Goal: Task Accomplishment & Management: Manage account settings

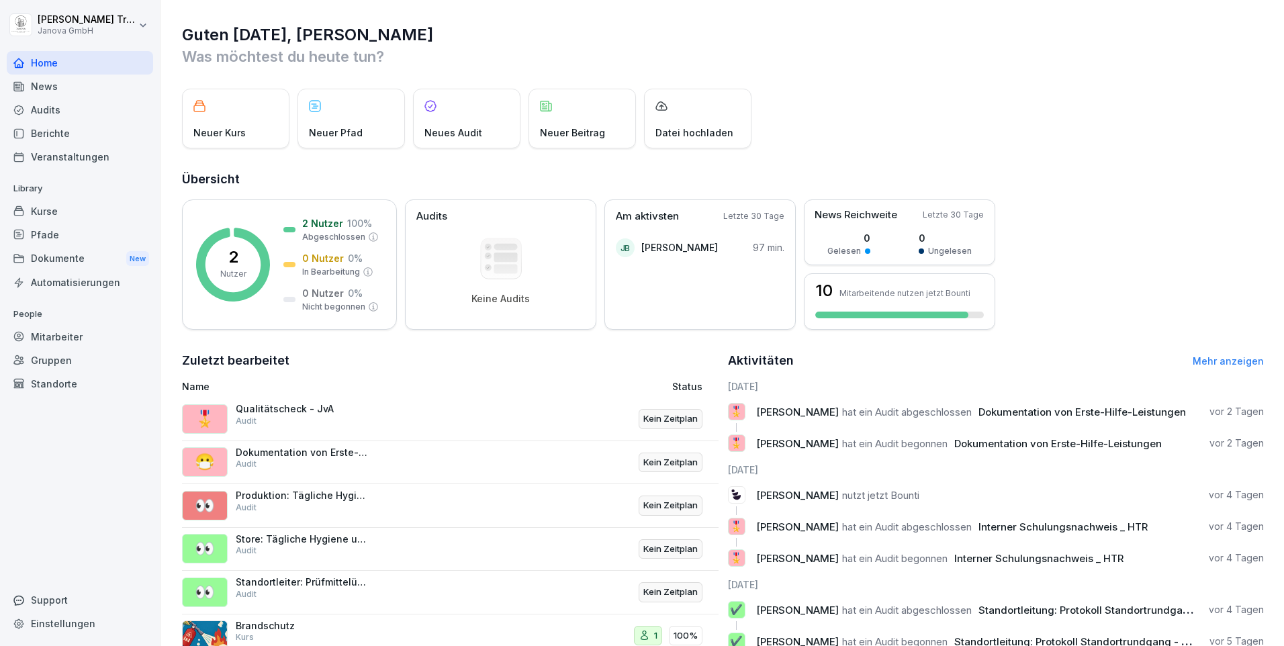
click at [47, 233] on div "Pfade" at bounding box center [80, 235] width 146 height 24
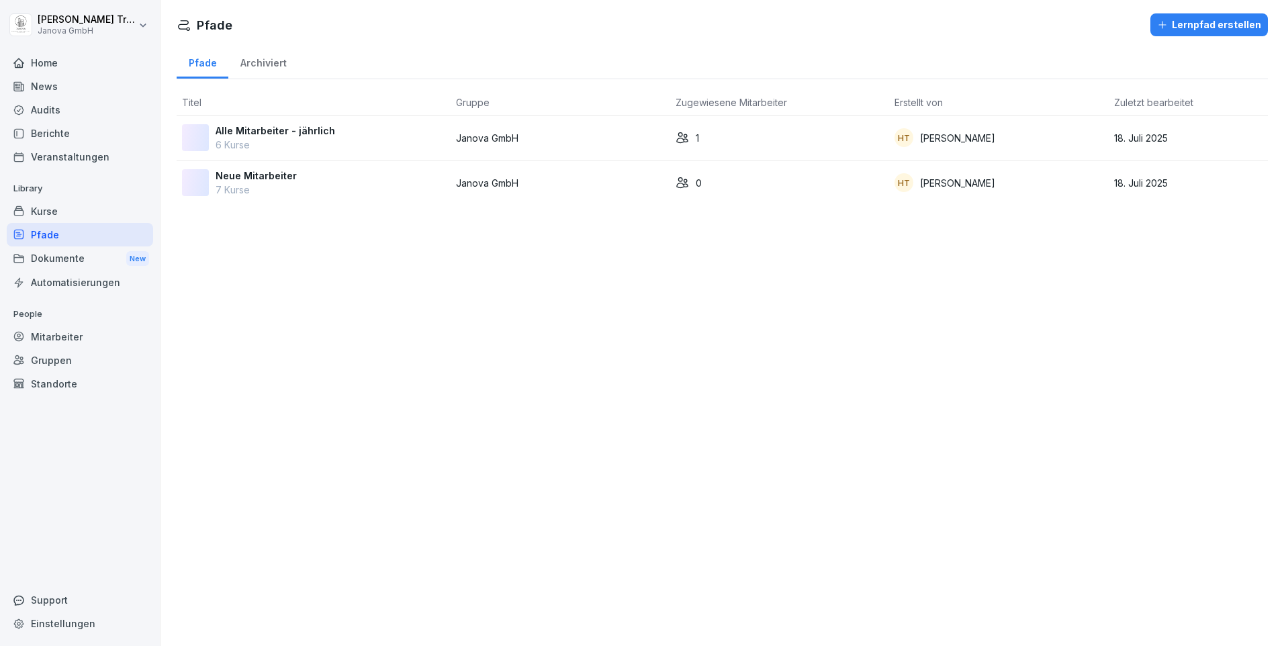
click at [246, 175] on p "Neue Mitarbeiter" at bounding box center [256, 176] width 81 height 14
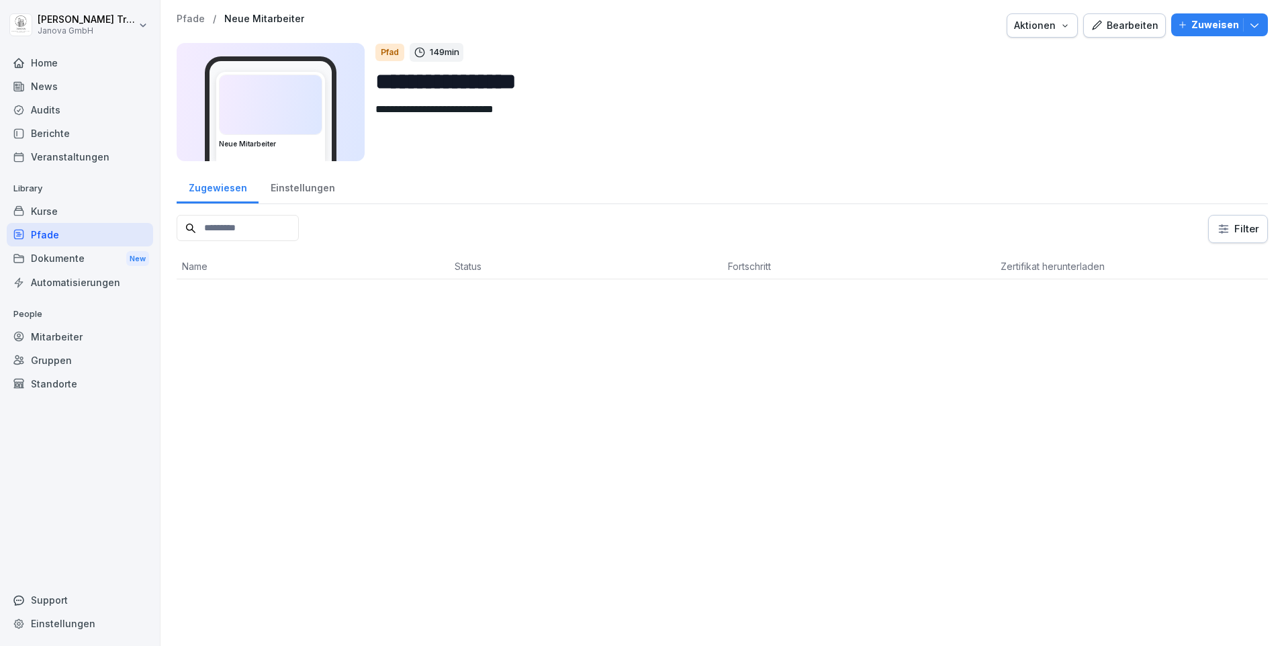
click at [309, 188] on div "Einstellungen" at bounding box center [303, 186] width 88 height 34
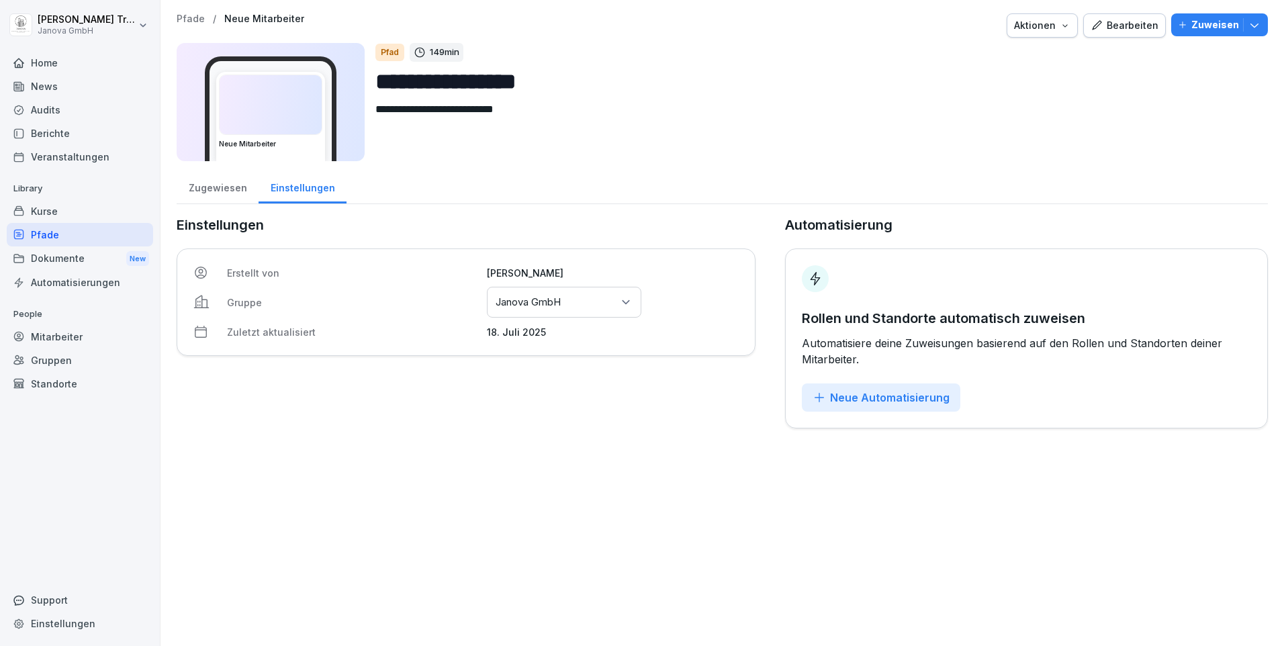
click at [1107, 29] on div "Bearbeiten" at bounding box center [1125, 25] width 68 height 15
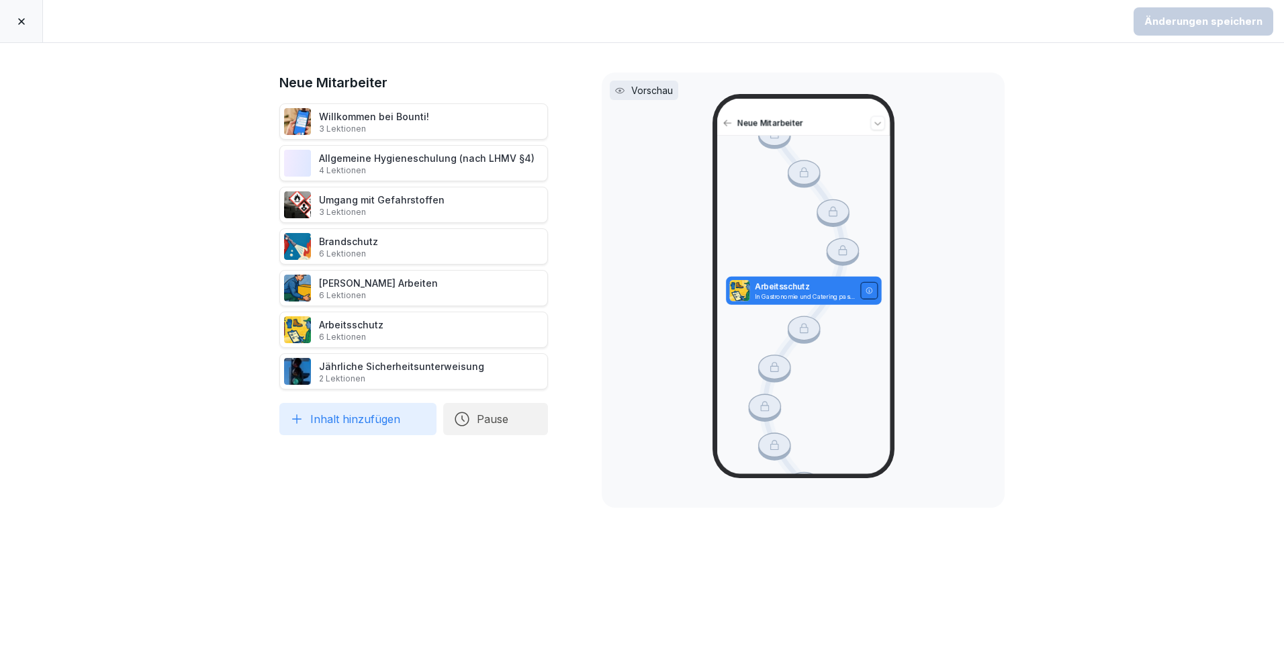
scroll to position [1638, 0]
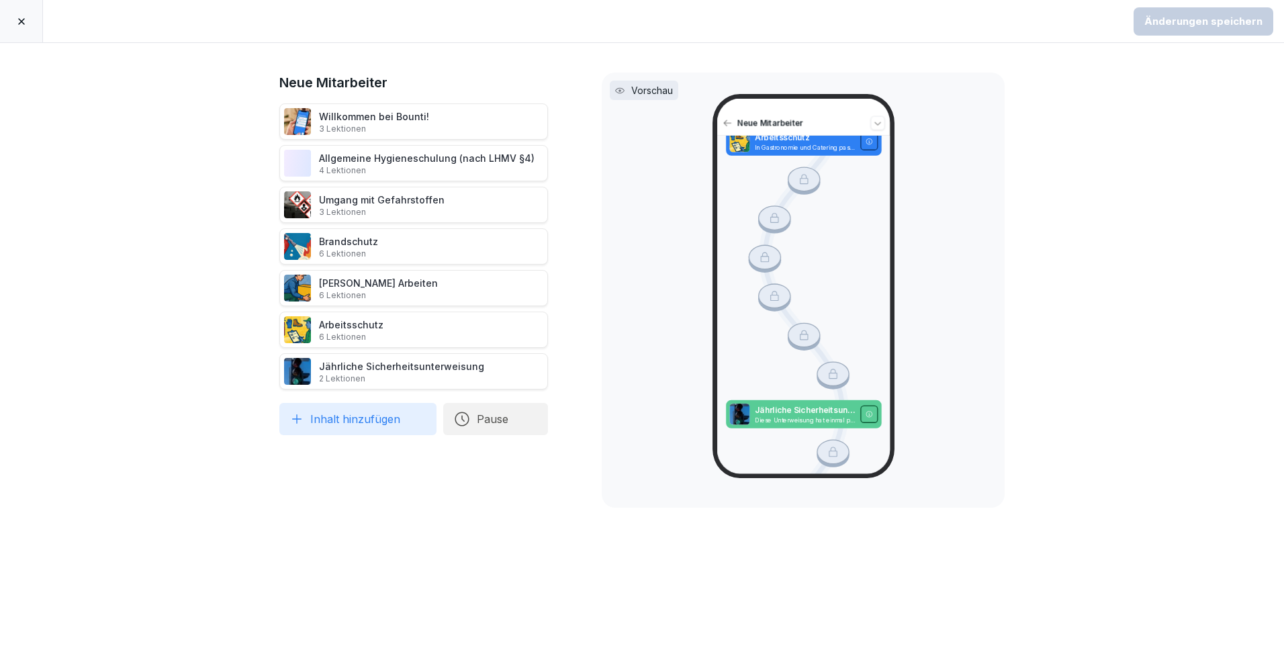
click at [770, 405] on p "Jährliche Sicherheitsunterweisung" at bounding box center [804, 410] width 100 height 11
click at [829, 439] on div at bounding box center [832, 453] width 33 height 28
click at [386, 428] on button "Inhalt hinzufügen" at bounding box center [357, 419] width 157 height 32
click at [612, 452] on div "Vorschau Neue Mitarbeiter Willkommen bei Bounti! In diesem Kurs lernst du die B…" at bounding box center [803, 290] width 403 height 435
click at [392, 116] on div "Willkommen bei Bounti! 3 Lektionen" at bounding box center [374, 121] width 110 height 25
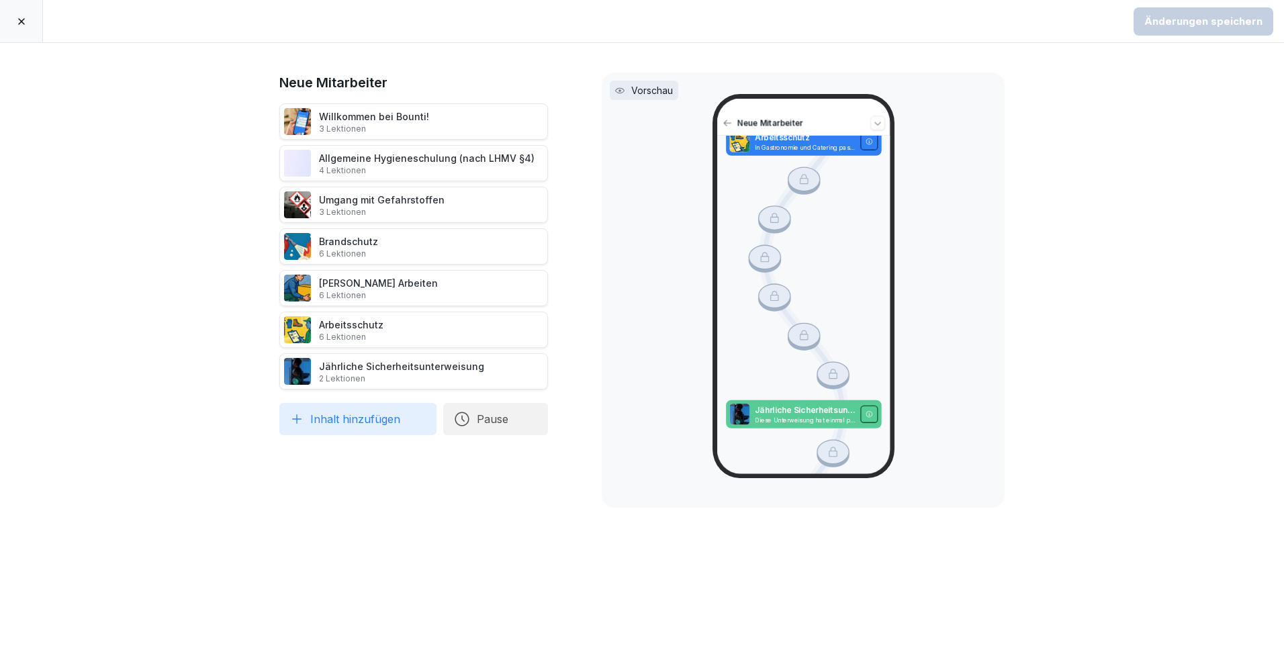
click at [261, 117] on icon at bounding box center [264, 121] width 11 height 11
click at [641, 296] on div "Vorschau Neue Mitarbeiter Willkommen bei Bounti! In diesem Kurs lernst du die B…" at bounding box center [803, 290] width 403 height 435
click at [19, 16] on icon at bounding box center [21, 21] width 11 height 11
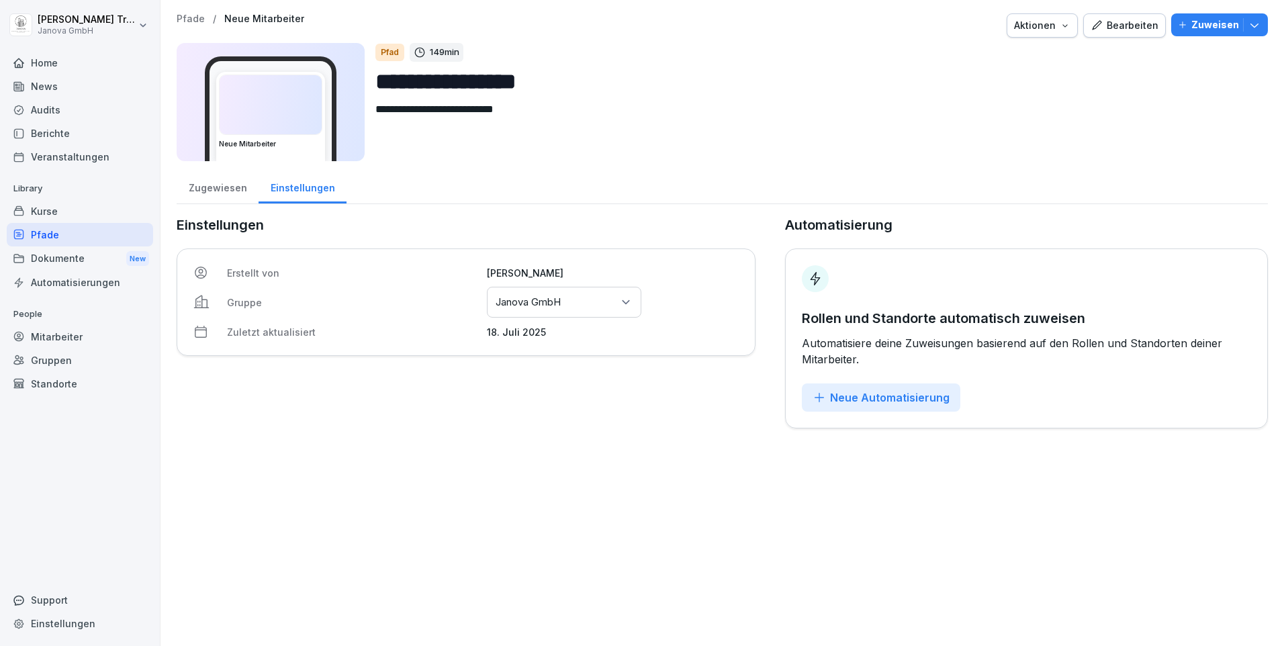
click at [54, 210] on div "Kurse" at bounding box center [80, 212] width 146 height 24
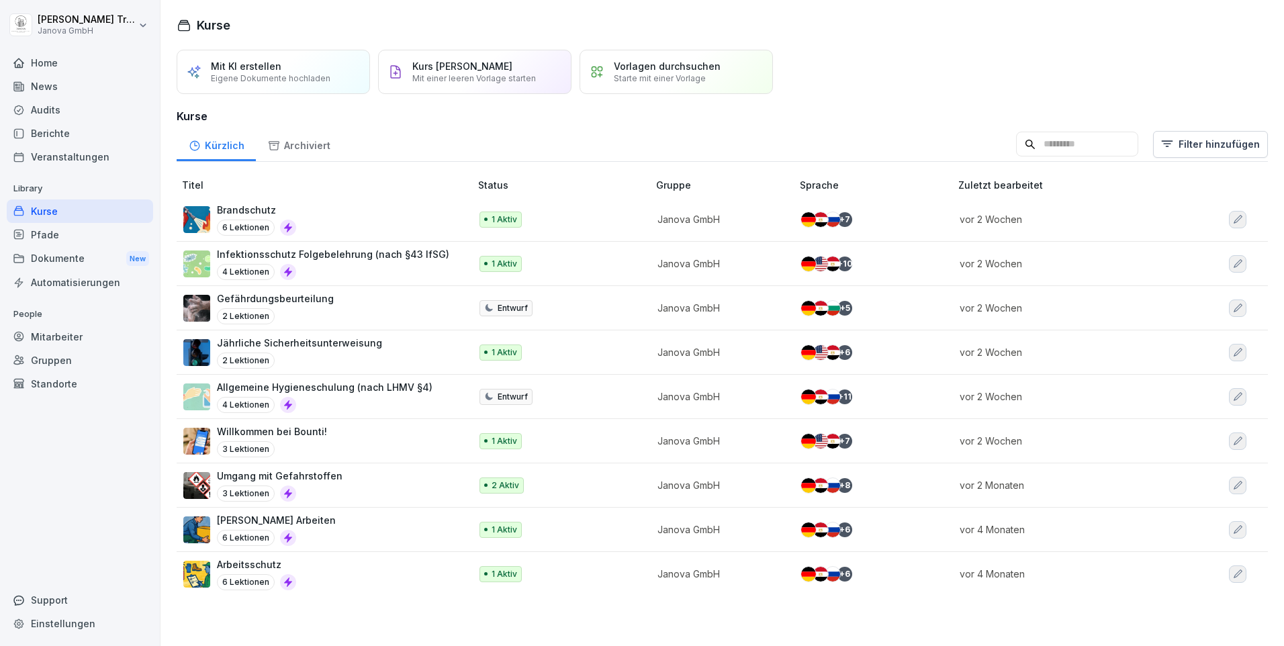
click at [242, 212] on p "Brandschutz" at bounding box center [256, 210] width 79 height 14
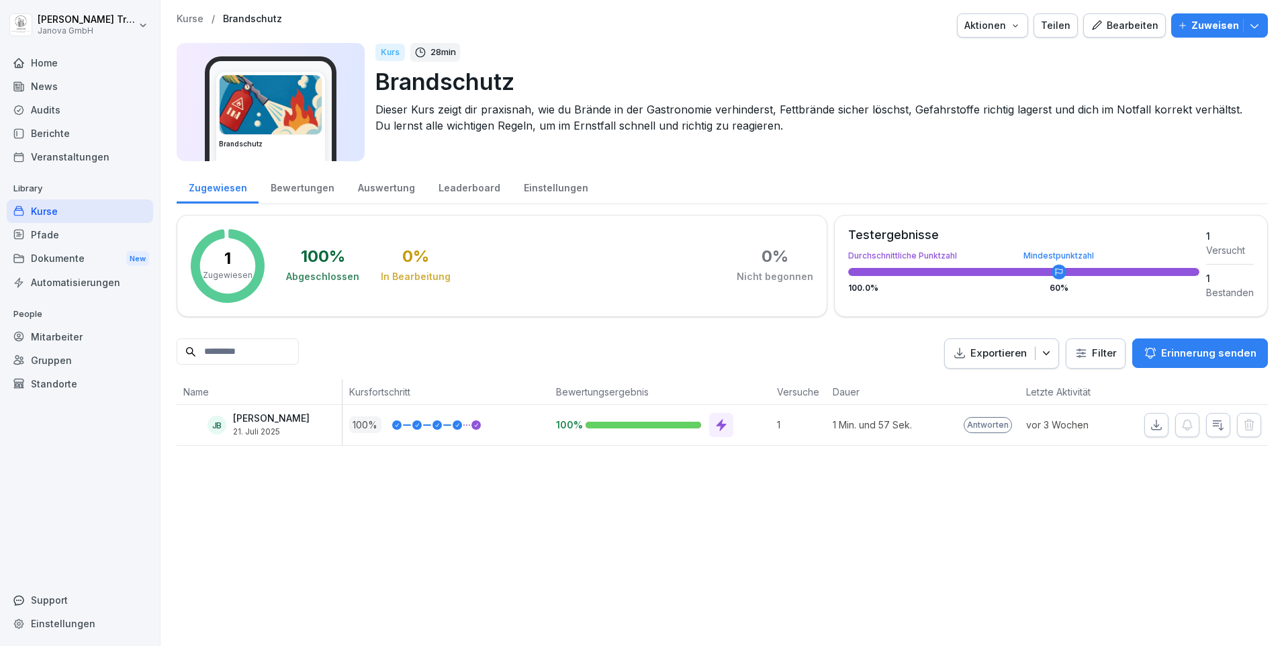
click at [529, 189] on div "Einstellungen" at bounding box center [556, 186] width 88 height 34
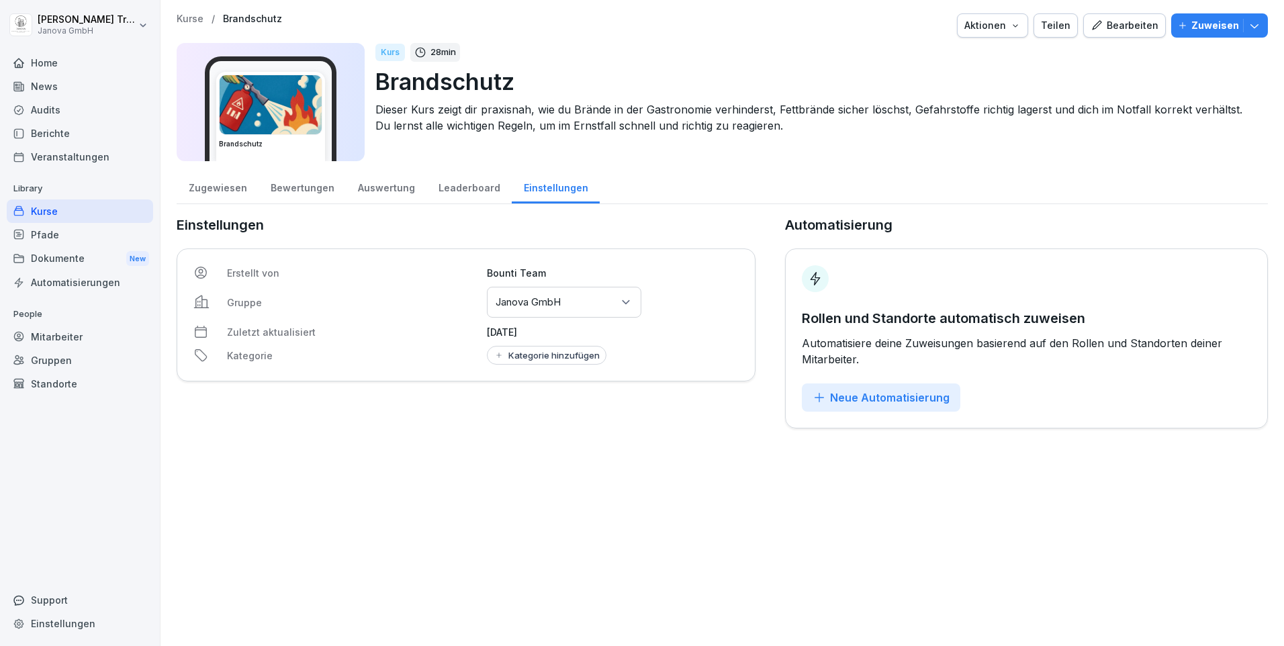
click at [622, 304] on icon at bounding box center [625, 302] width 13 height 13
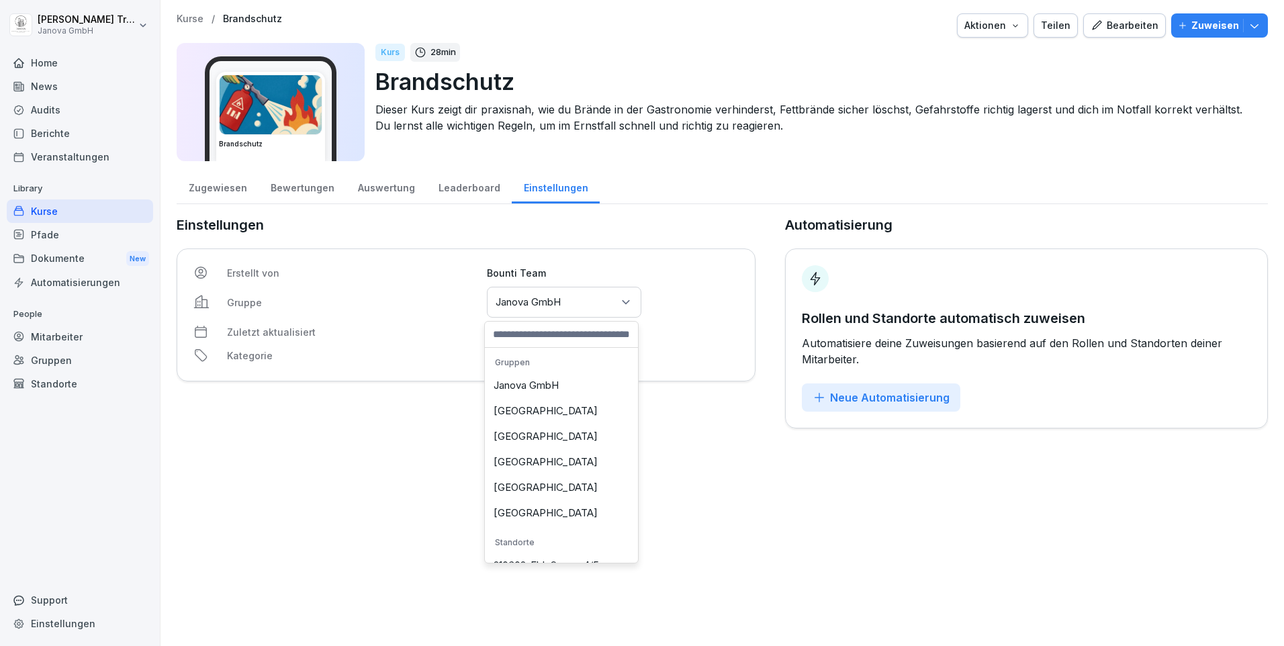
click at [622, 304] on icon at bounding box center [625, 302] width 13 height 13
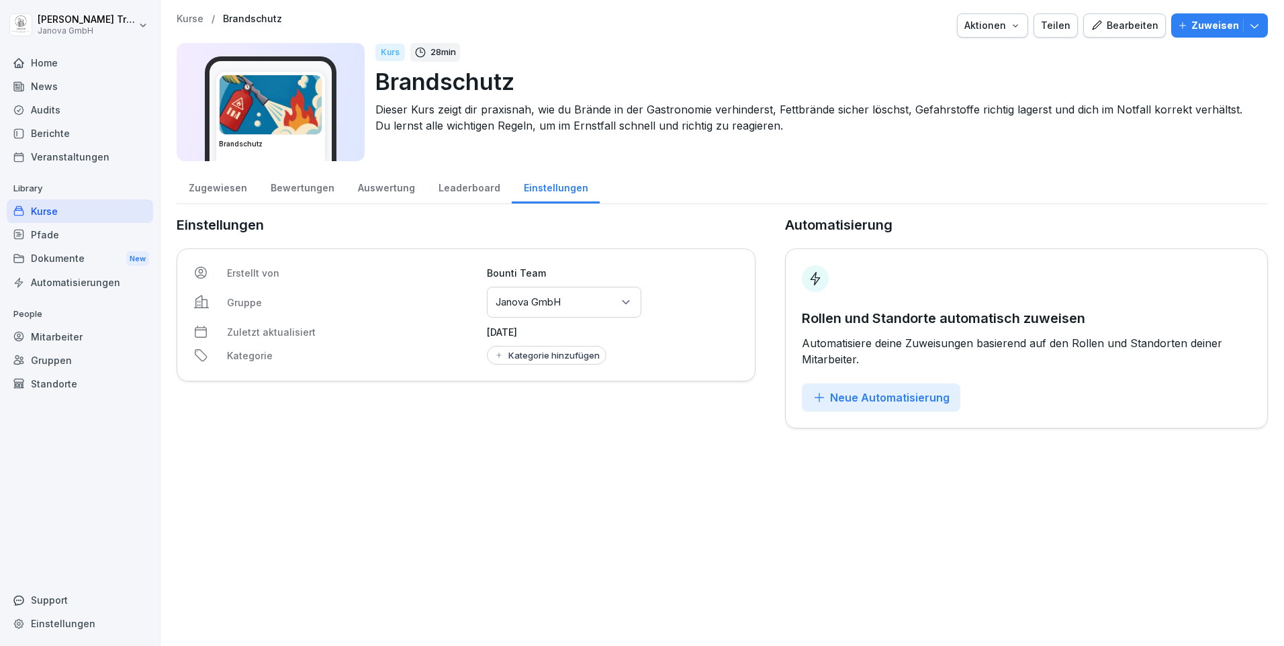
click at [659, 283] on div "Erstellt von Bounti Team Gruppe Gruppen oder Standorte auswählen Janova GmbH Zu…" at bounding box center [466, 315] width 579 height 133
click at [1016, 23] on icon "button" at bounding box center [1015, 25] width 11 height 11
click at [986, 101] on p "Zertifikatseinstellungen" at bounding box center [954, 103] width 103 height 12
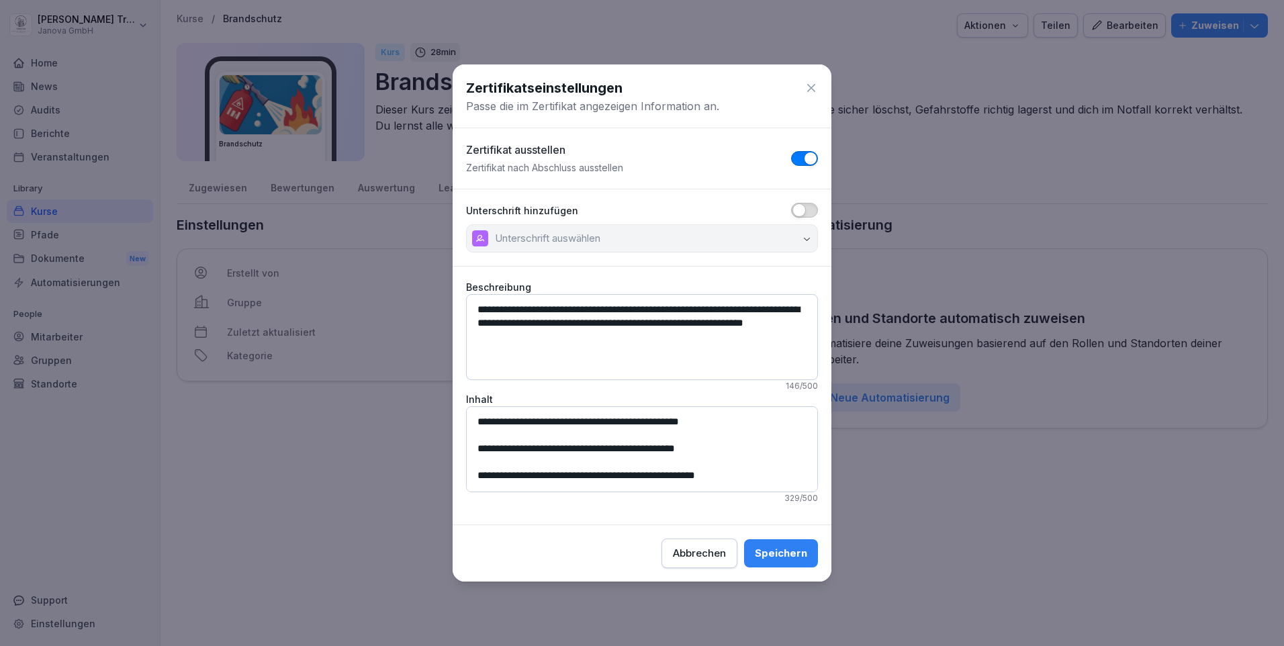
click at [797, 207] on span "button" at bounding box center [799, 210] width 13 height 13
click at [795, 554] on div "Speichern" at bounding box center [781, 553] width 52 height 15
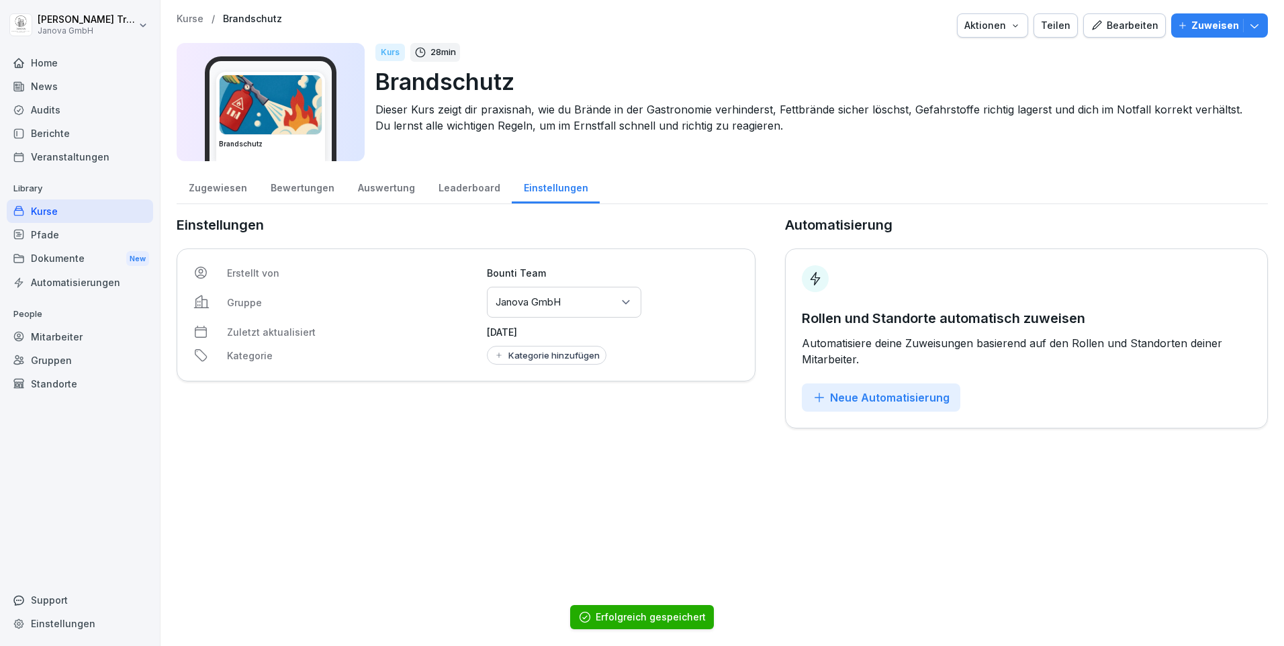
click at [72, 206] on div "Kurse" at bounding box center [80, 212] width 146 height 24
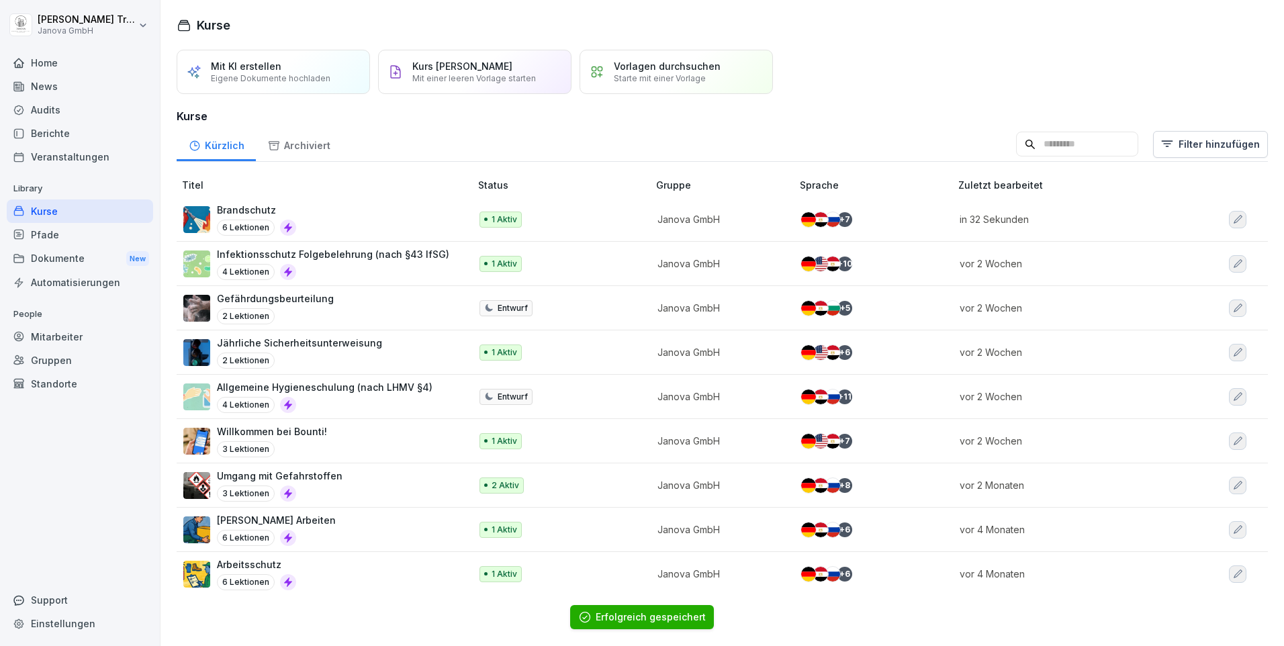
click at [242, 253] on p "Infektionsschutz Folgebelehrung (nach §43 IfSG)" at bounding box center [333, 254] width 232 height 14
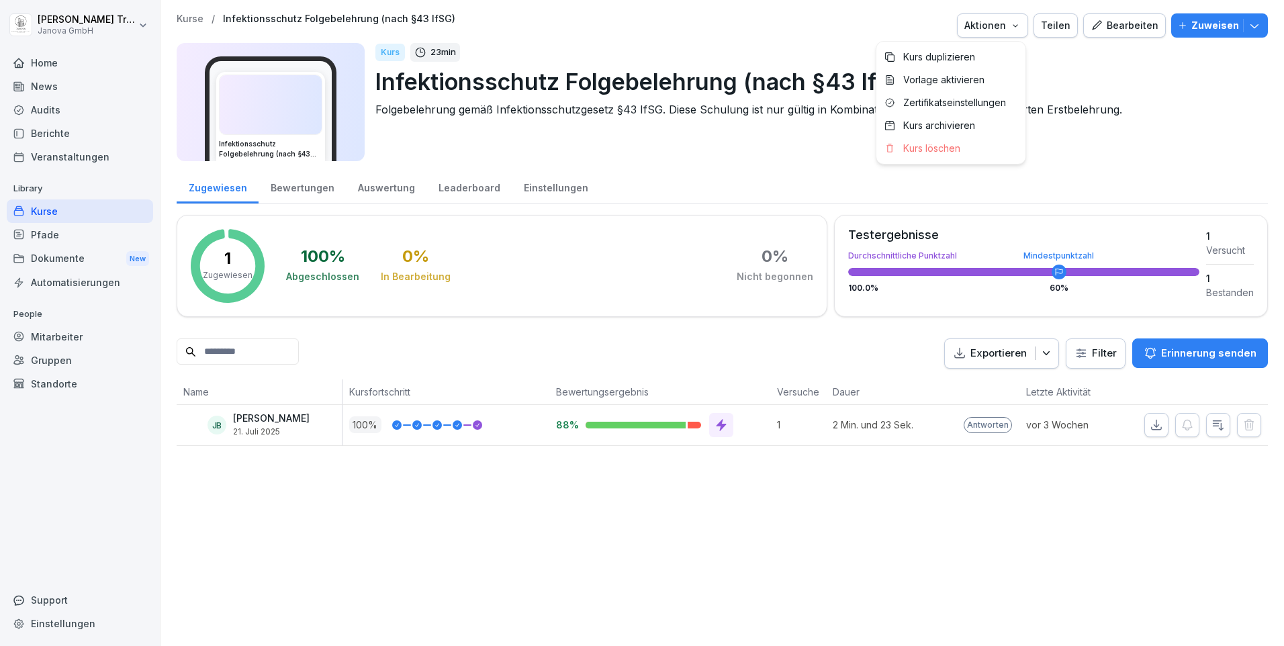
click at [1016, 24] on icon "button" at bounding box center [1015, 25] width 11 height 11
click at [974, 99] on p "Zertifikatseinstellungen" at bounding box center [954, 103] width 103 height 12
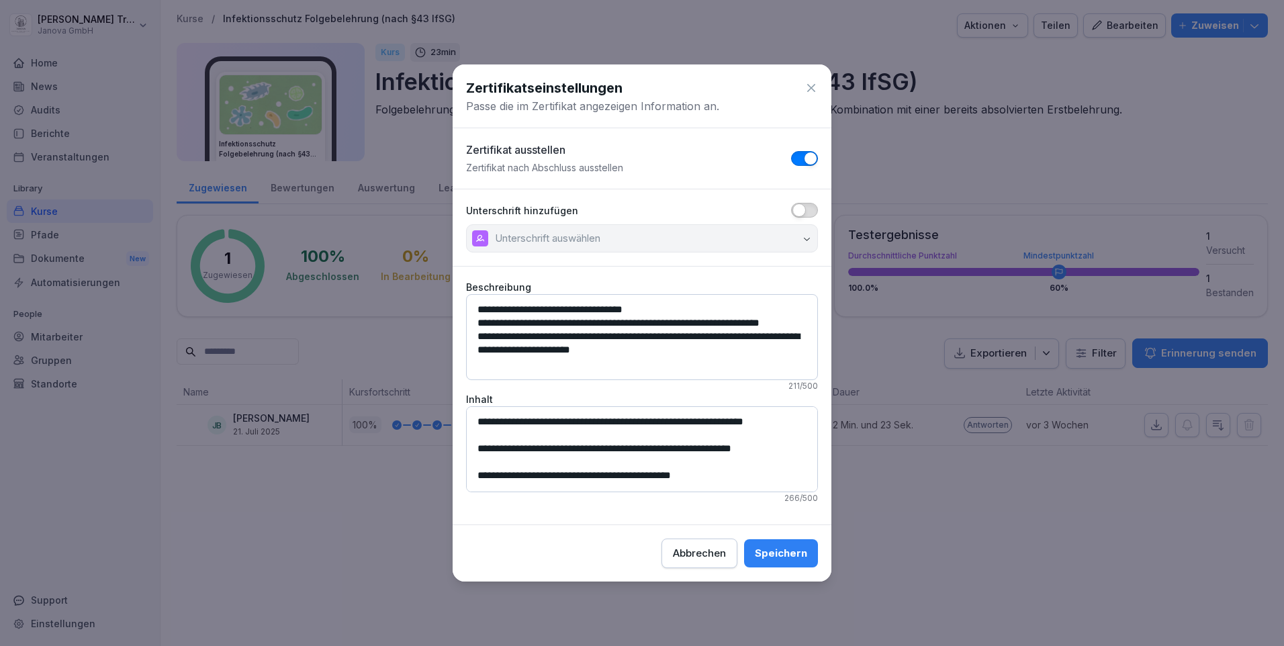
click at [804, 215] on span "button" at bounding box center [799, 210] width 13 height 13
click at [790, 554] on div "Speichern" at bounding box center [781, 553] width 52 height 15
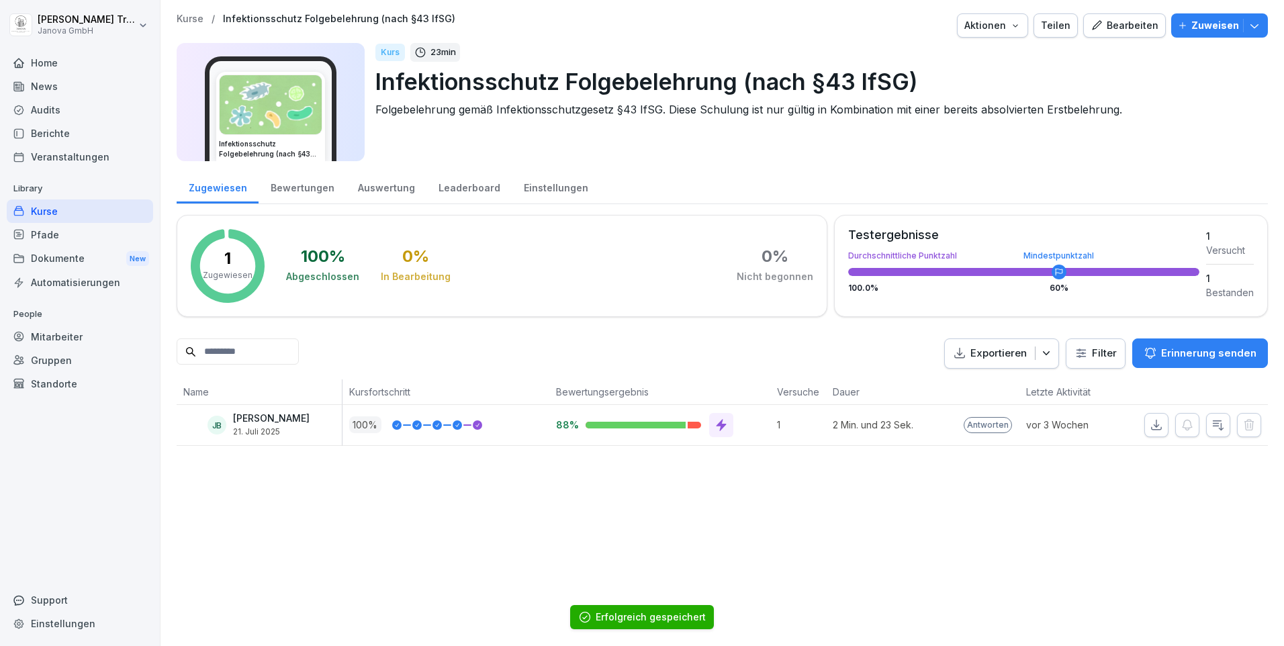
click at [45, 106] on div "Audits" at bounding box center [80, 110] width 146 height 24
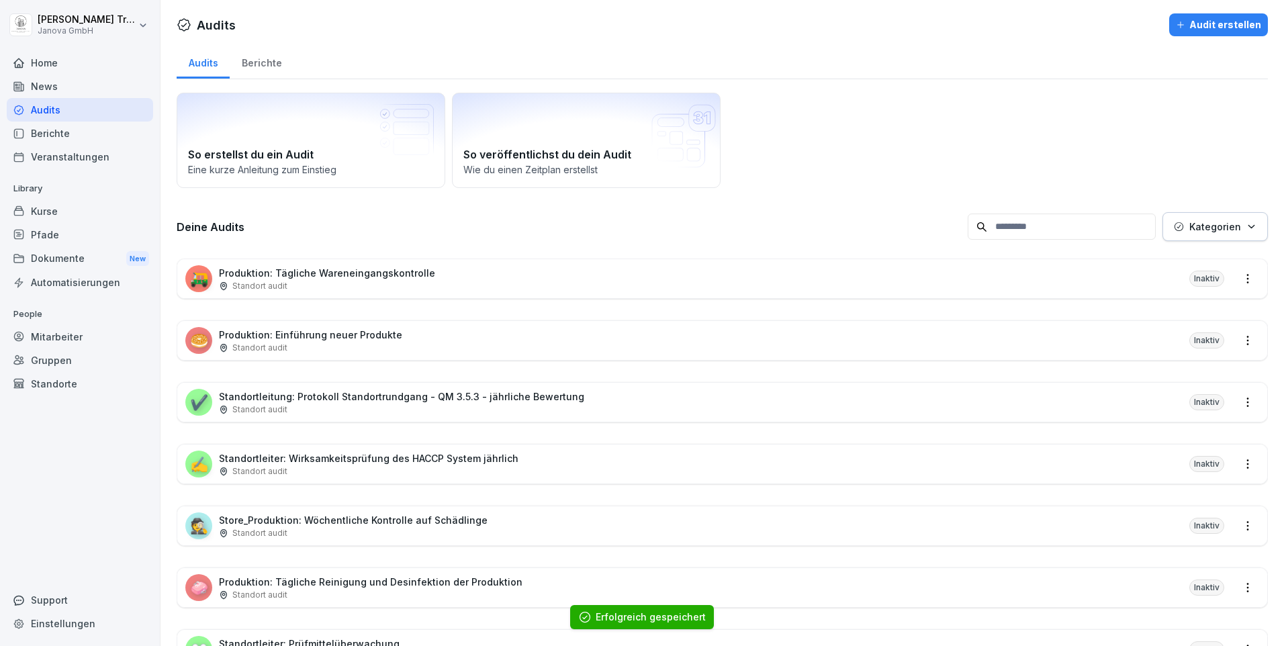
click at [36, 213] on div "Kurse" at bounding box center [80, 212] width 146 height 24
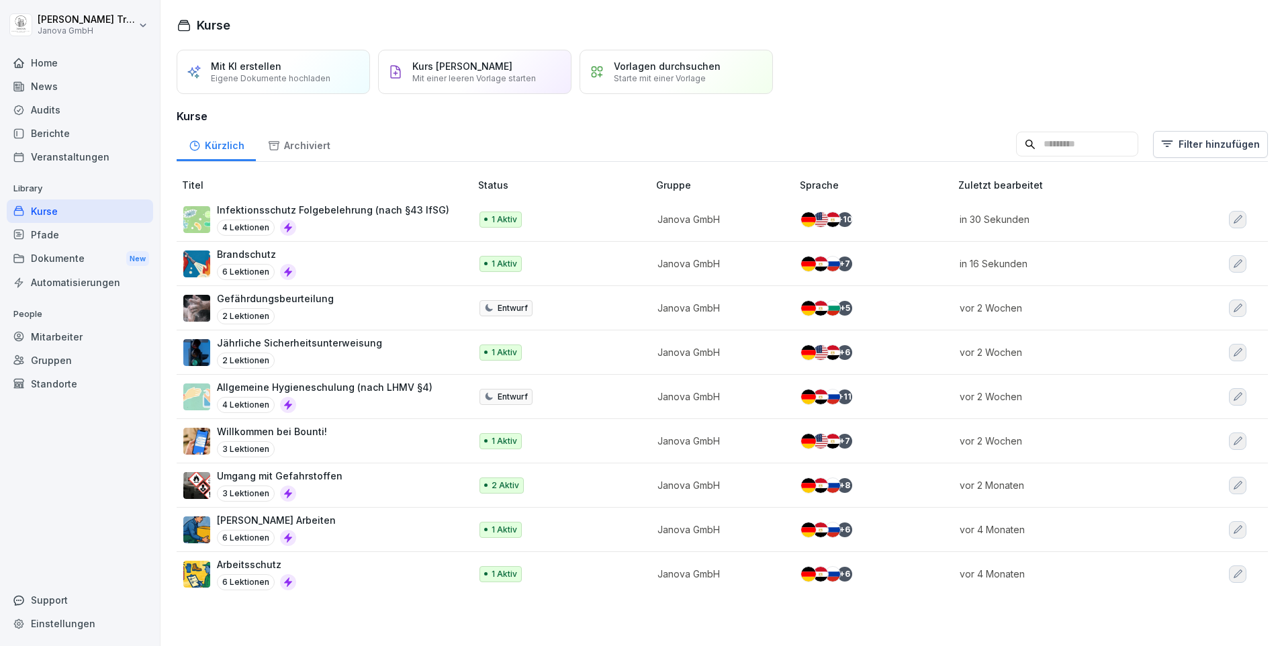
click at [286, 297] on p "Gefährdungsbeurteilung" at bounding box center [275, 299] width 117 height 14
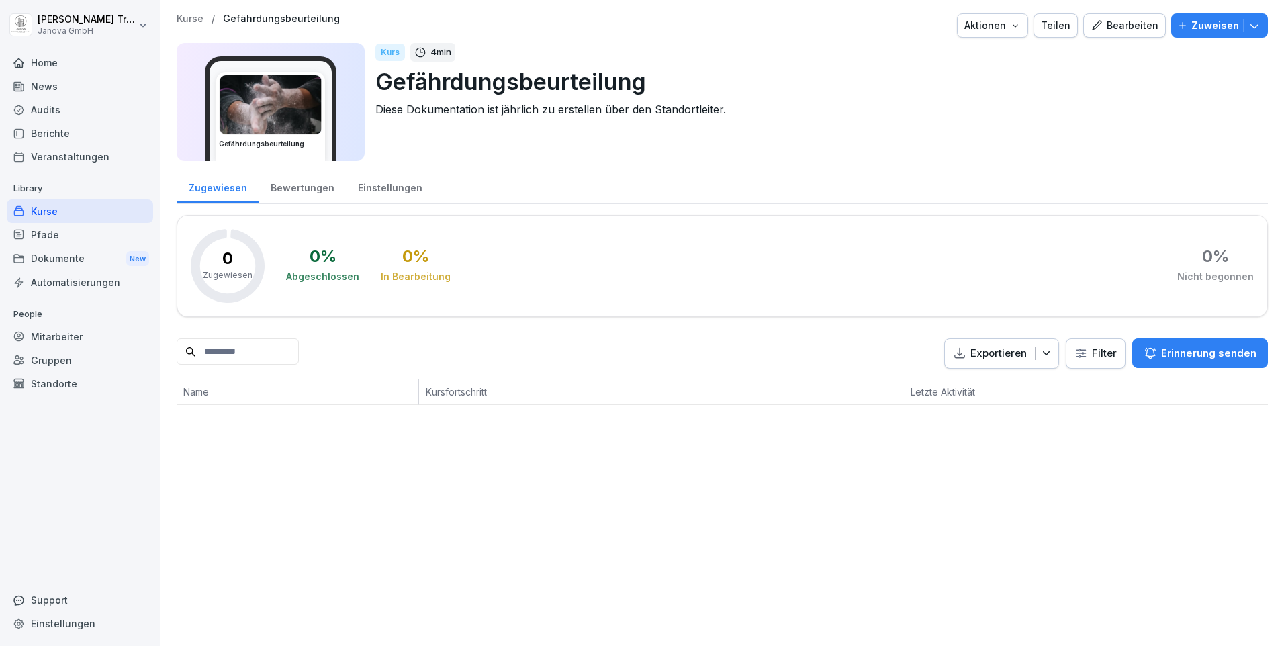
click at [397, 185] on div "Einstellungen" at bounding box center [390, 186] width 88 height 34
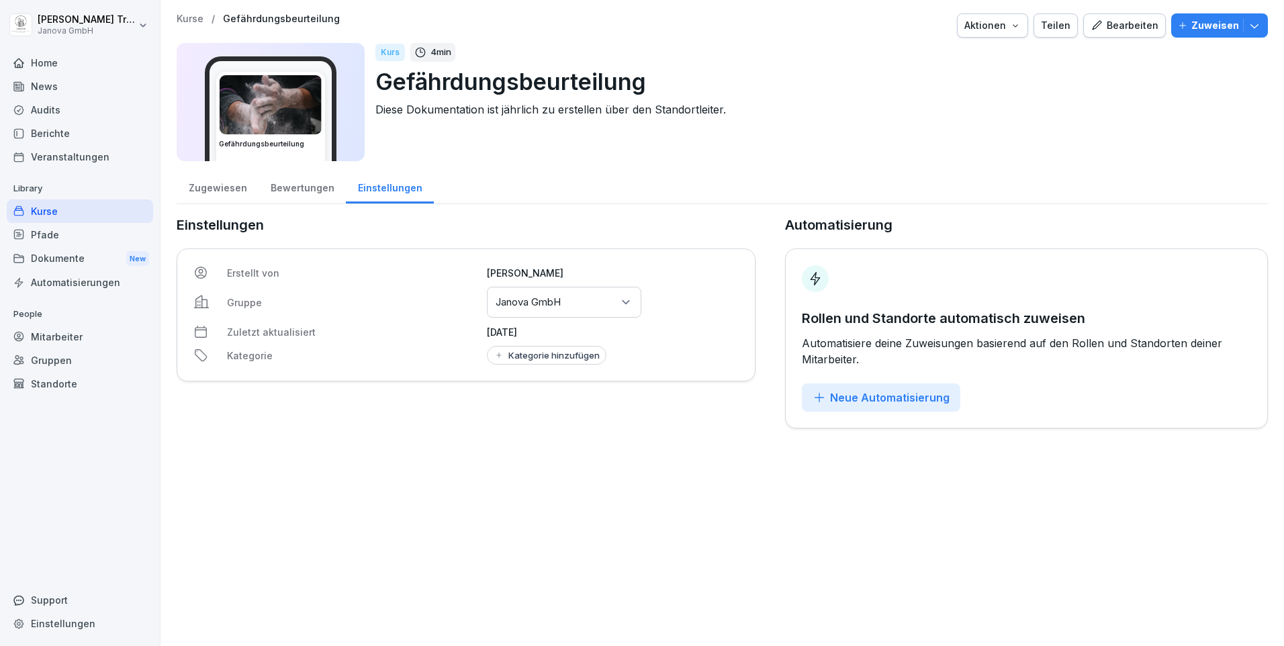
click at [1022, 25] on button "Aktionen" at bounding box center [992, 25] width 71 height 24
click at [955, 102] on p "Zertifikatseinstellungen" at bounding box center [954, 103] width 103 height 12
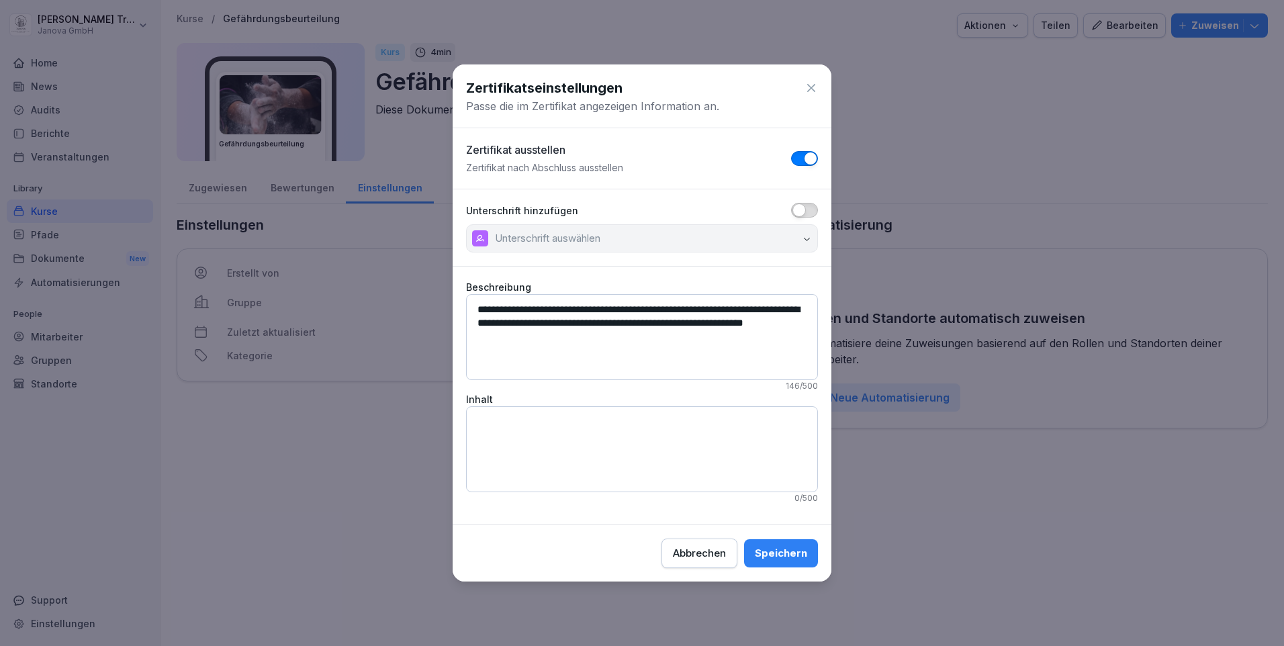
click at [796, 207] on span "button" at bounding box center [799, 210] width 13 height 13
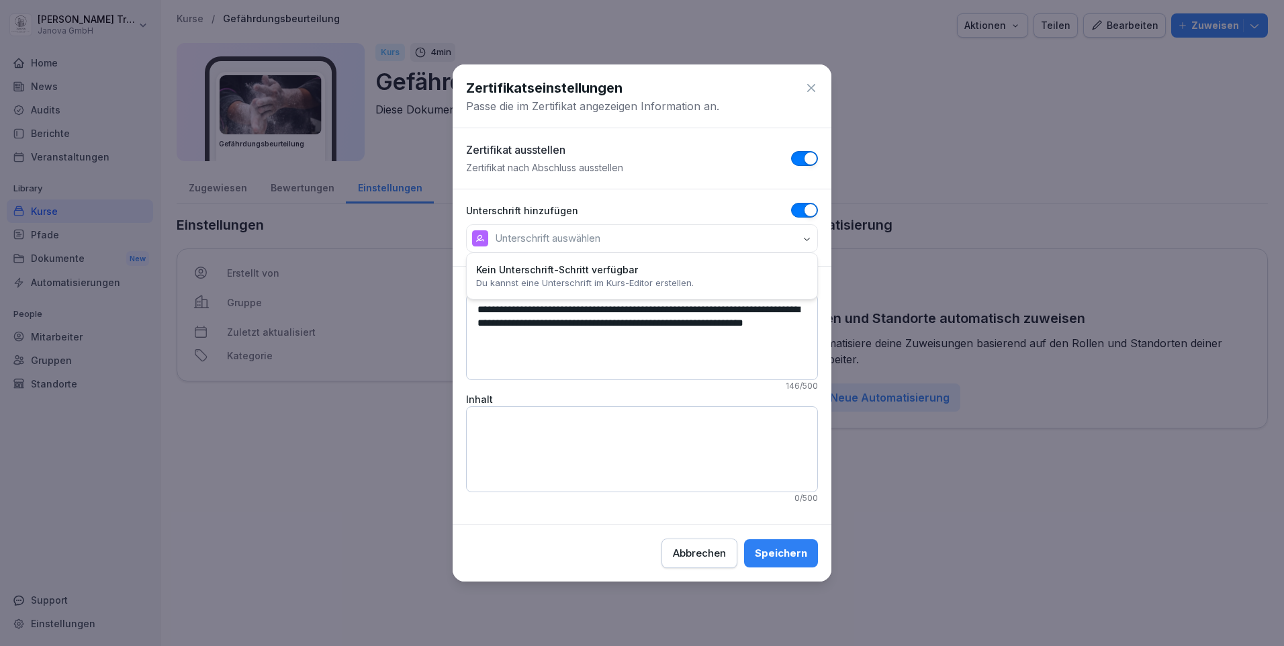
click at [807, 242] on icon "button" at bounding box center [807, 239] width 10 height 10
click at [807, 230] on button "Unterschrift auswählen" at bounding box center [642, 238] width 352 height 28
click at [786, 551] on div "Speichern" at bounding box center [781, 553] width 52 height 15
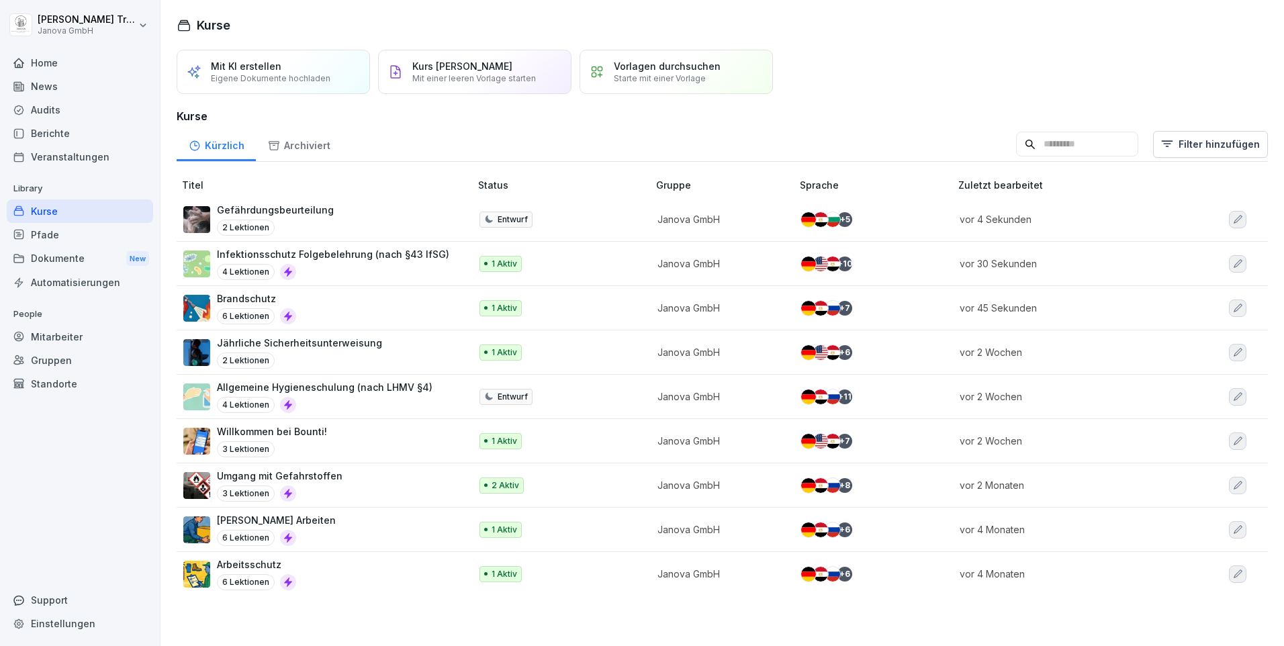
click at [345, 344] on p "Jährliche Sicherheitsunterweisung" at bounding box center [299, 343] width 165 height 14
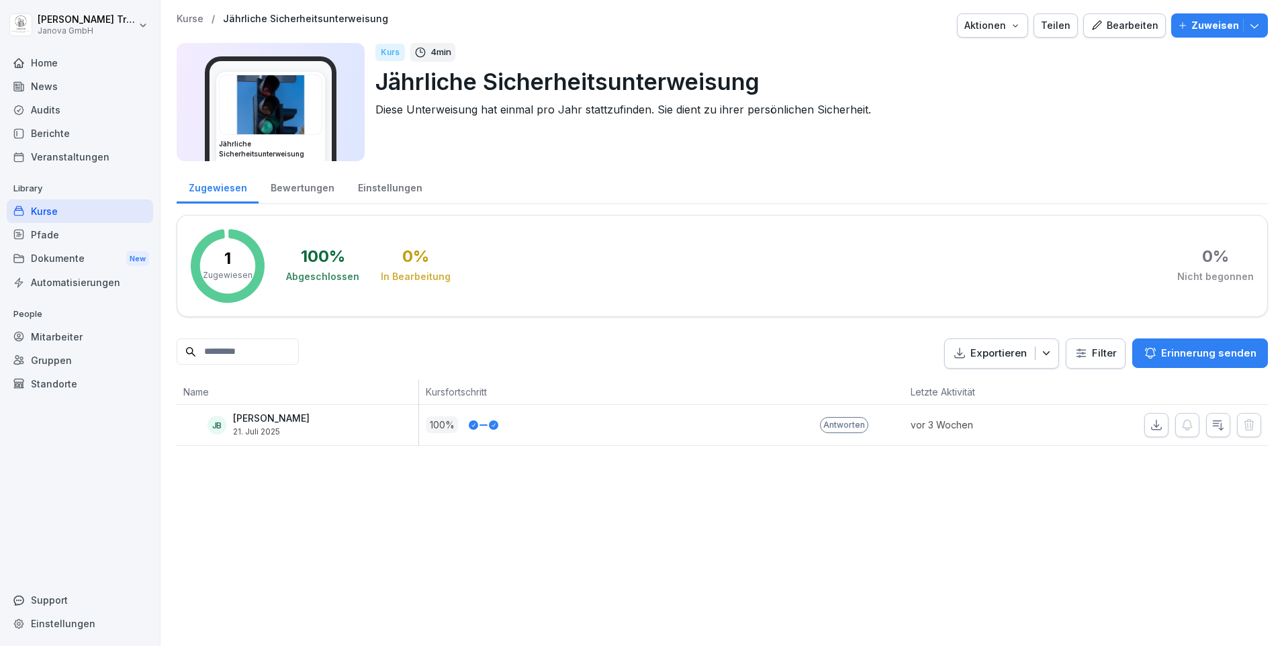
click at [1016, 29] on icon "button" at bounding box center [1015, 25] width 11 height 11
click at [926, 105] on p "Zertifikatseinstellungen" at bounding box center [954, 103] width 103 height 12
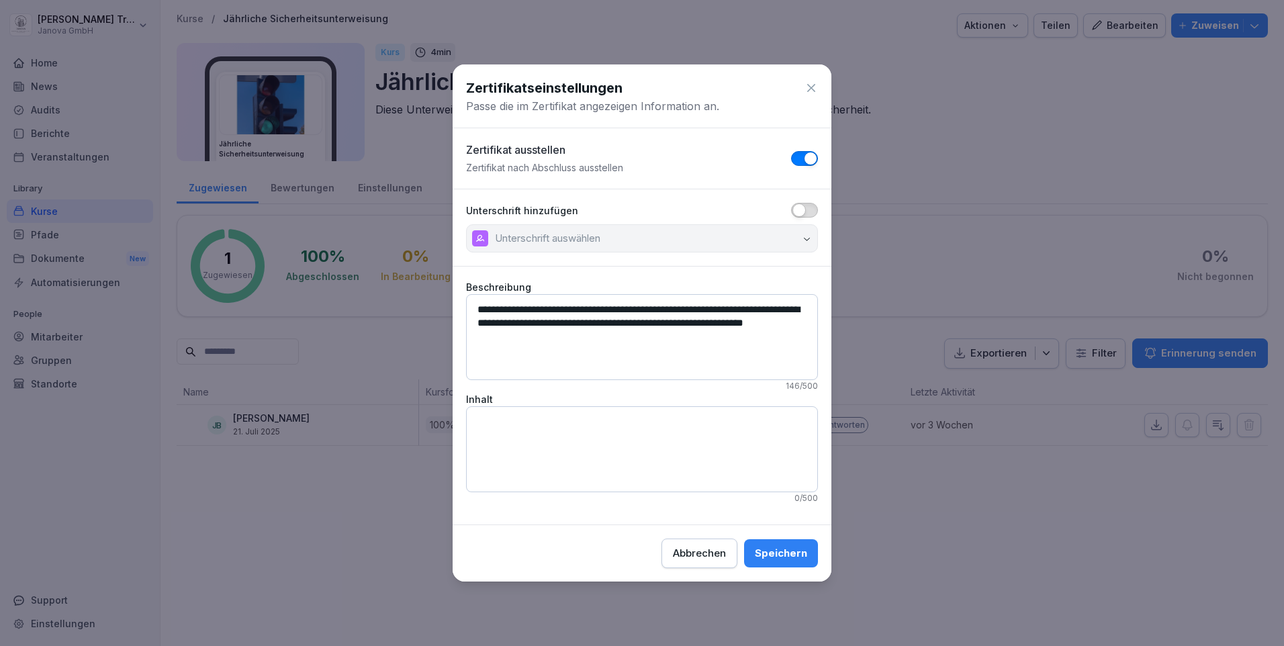
click at [801, 207] on span "button" at bounding box center [799, 210] width 13 height 13
click at [787, 551] on div "Speichern" at bounding box center [781, 553] width 52 height 15
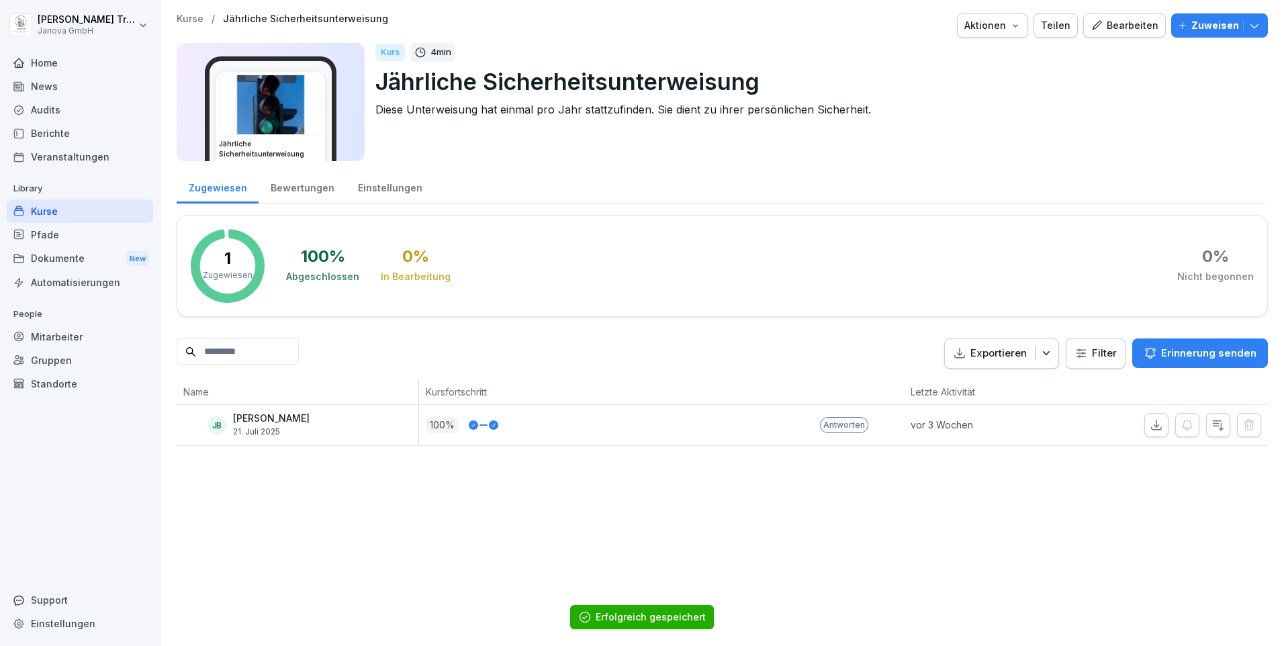
click at [46, 205] on div "Kurse" at bounding box center [80, 212] width 146 height 24
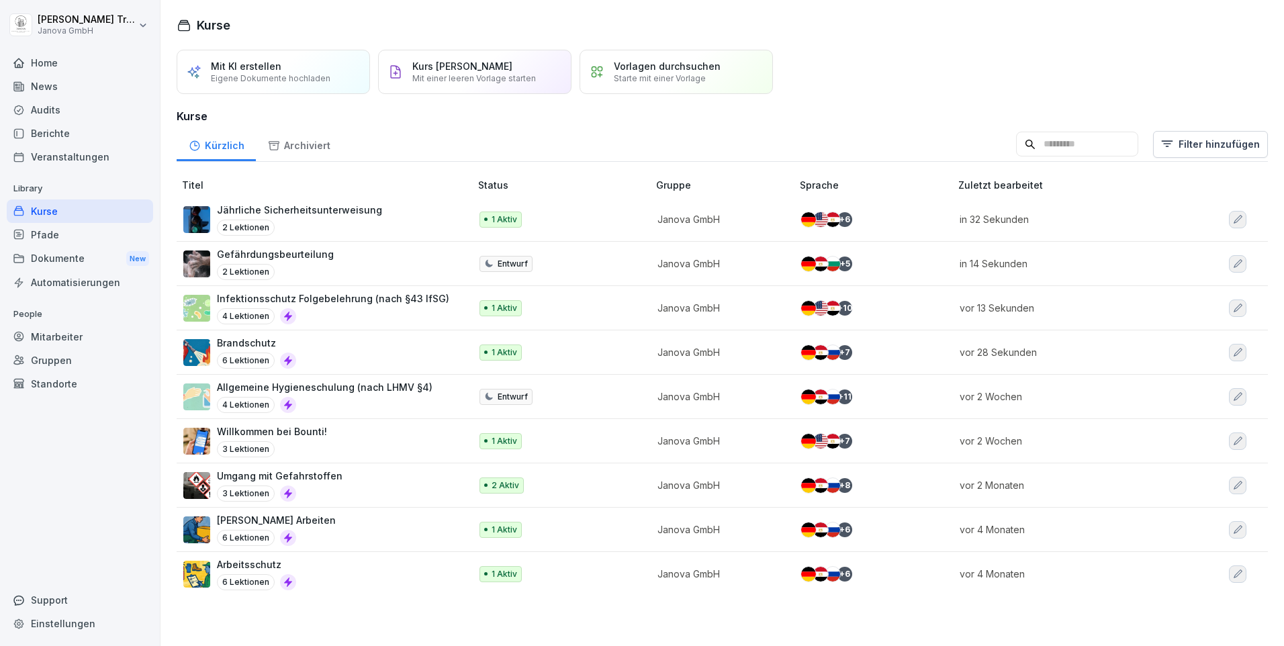
click at [232, 384] on p "Allgemeine Hygieneschulung (nach LHMV §4)" at bounding box center [325, 387] width 216 height 14
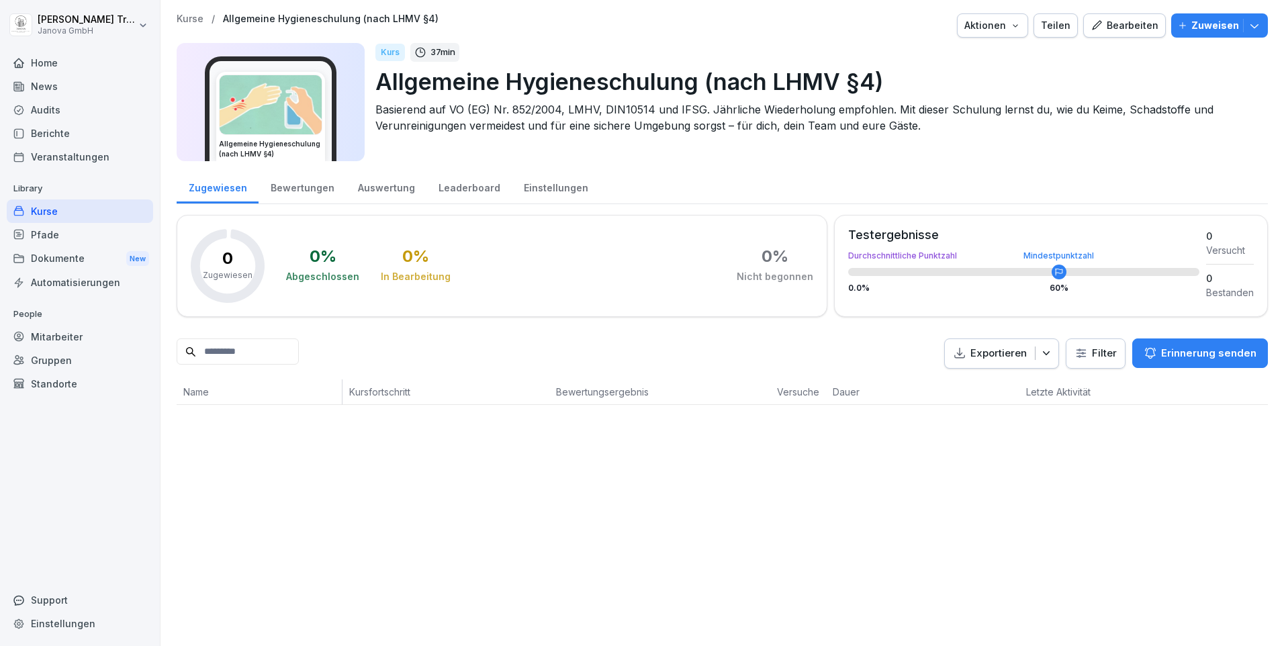
click at [1022, 27] on button "Aktionen" at bounding box center [992, 25] width 71 height 24
click at [985, 97] on p "Zertifikatseinstellungen" at bounding box center [954, 103] width 103 height 12
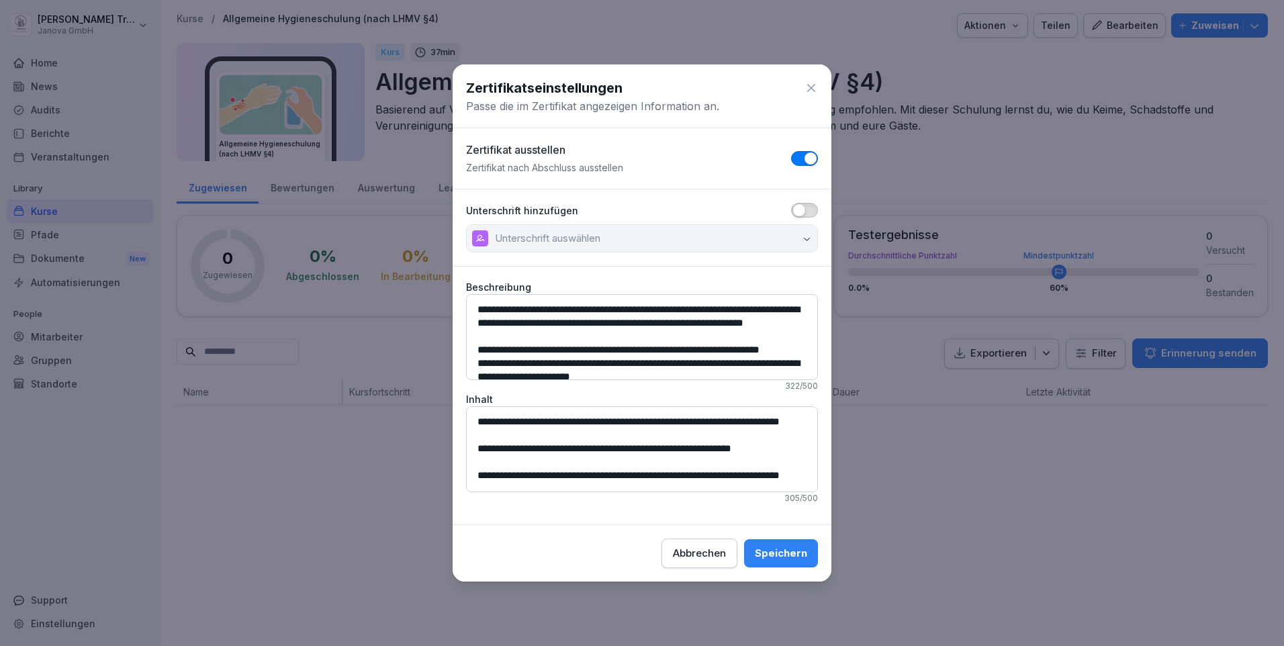
click at [801, 210] on span "button" at bounding box center [799, 210] width 13 height 13
click at [801, 548] on div "Speichern" at bounding box center [781, 553] width 52 height 15
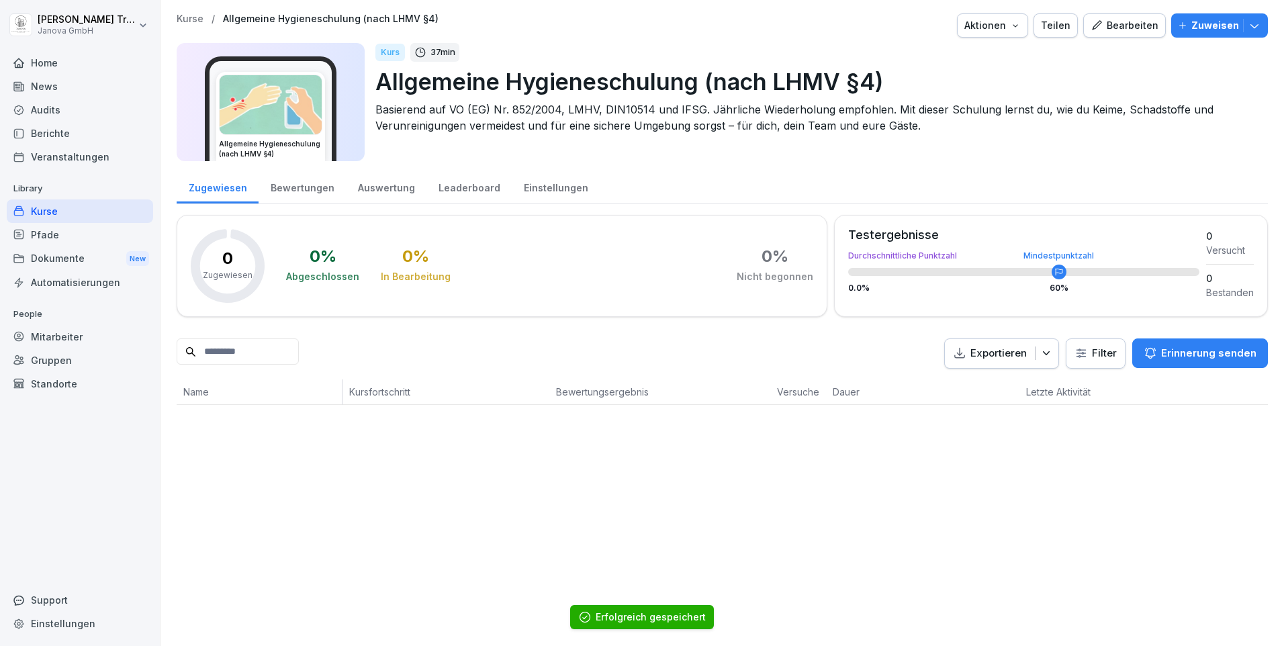
click at [43, 202] on div "Kurse" at bounding box center [80, 212] width 146 height 24
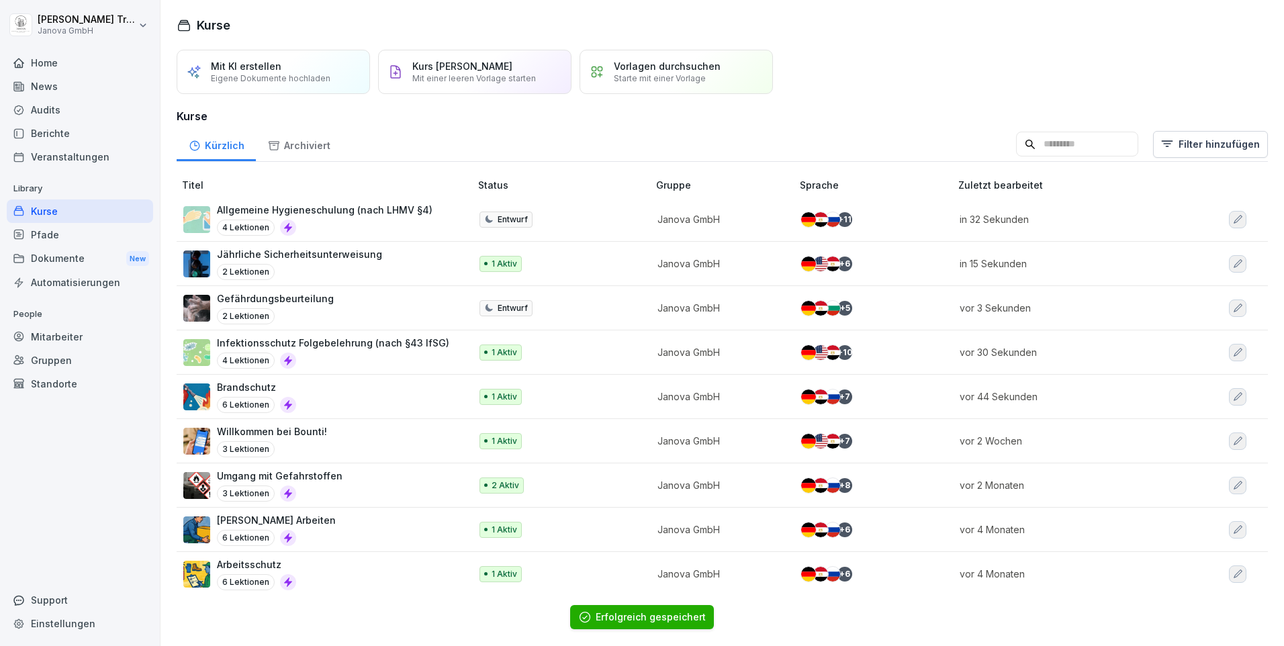
click at [268, 476] on p "Umgang mit Gefahrstoffen" at bounding box center [280, 476] width 126 height 14
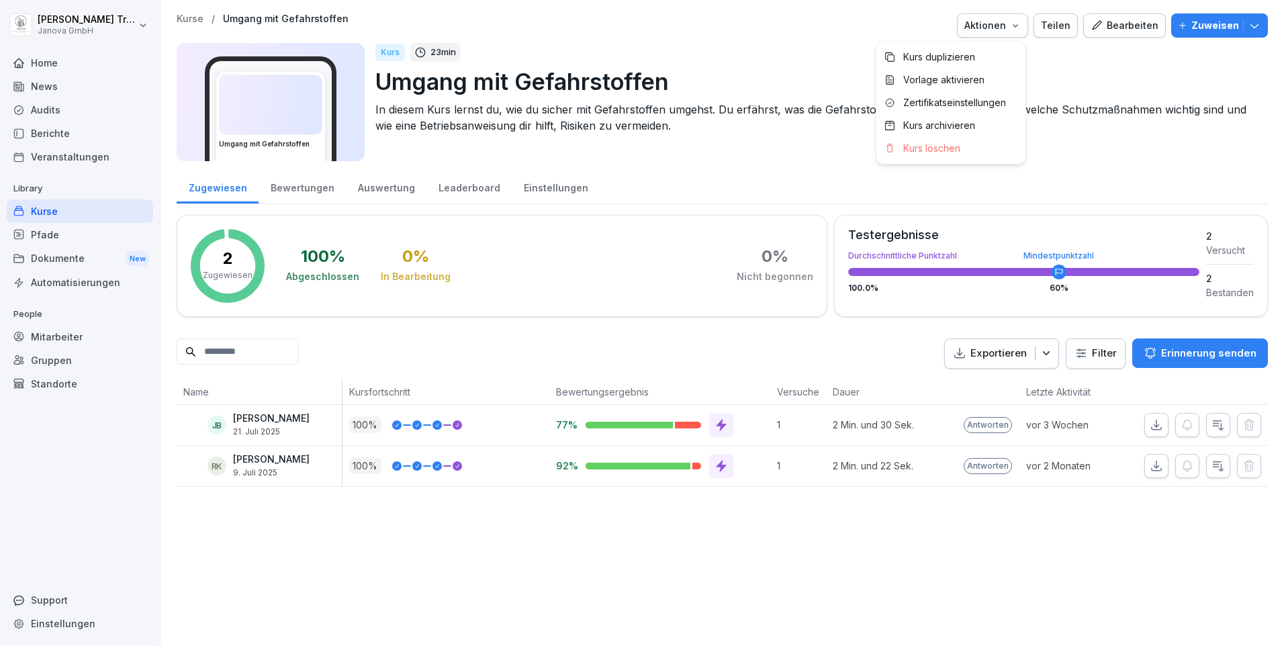
click at [1016, 23] on icon "button" at bounding box center [1015, 25] width 11 height 11
click at [930, 103] on p "Zertifikatseinstellungen" at bounding box center [954, 103] width 103 height 12
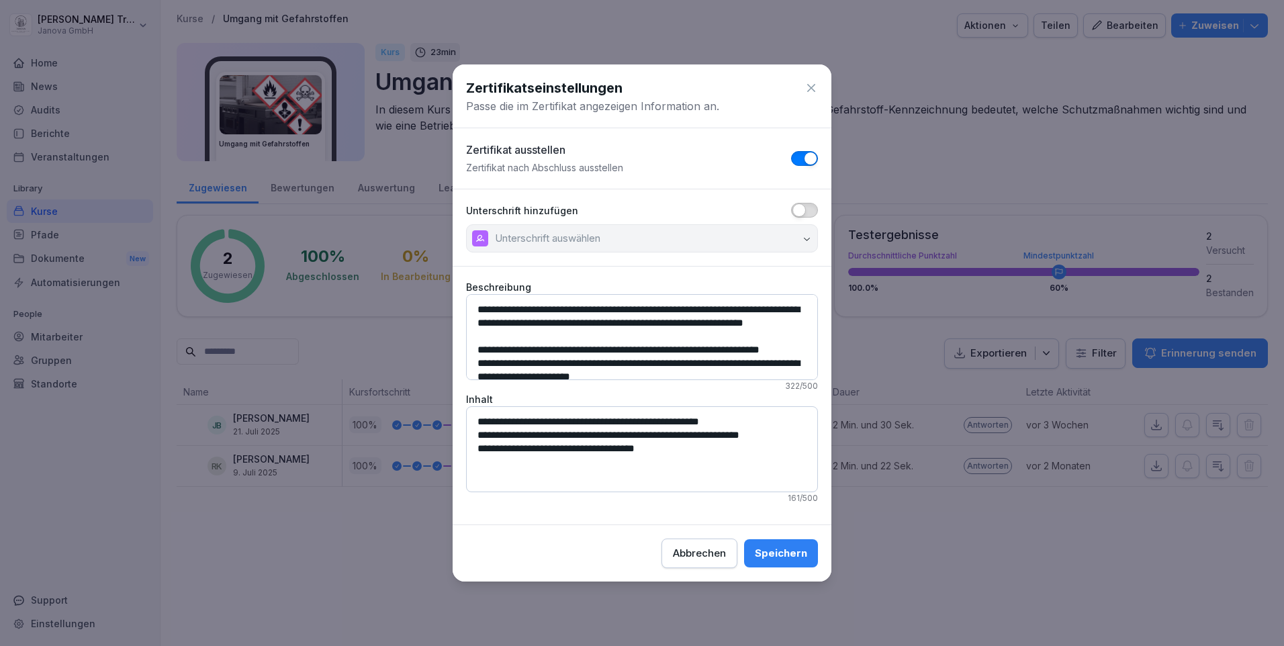
click at [799, 208] on span "button" at bounding box center [799, 210] width 13 height 13
click at [785, 549] on div "Speichern" at bounding box center [781, 553] width 52 height 15
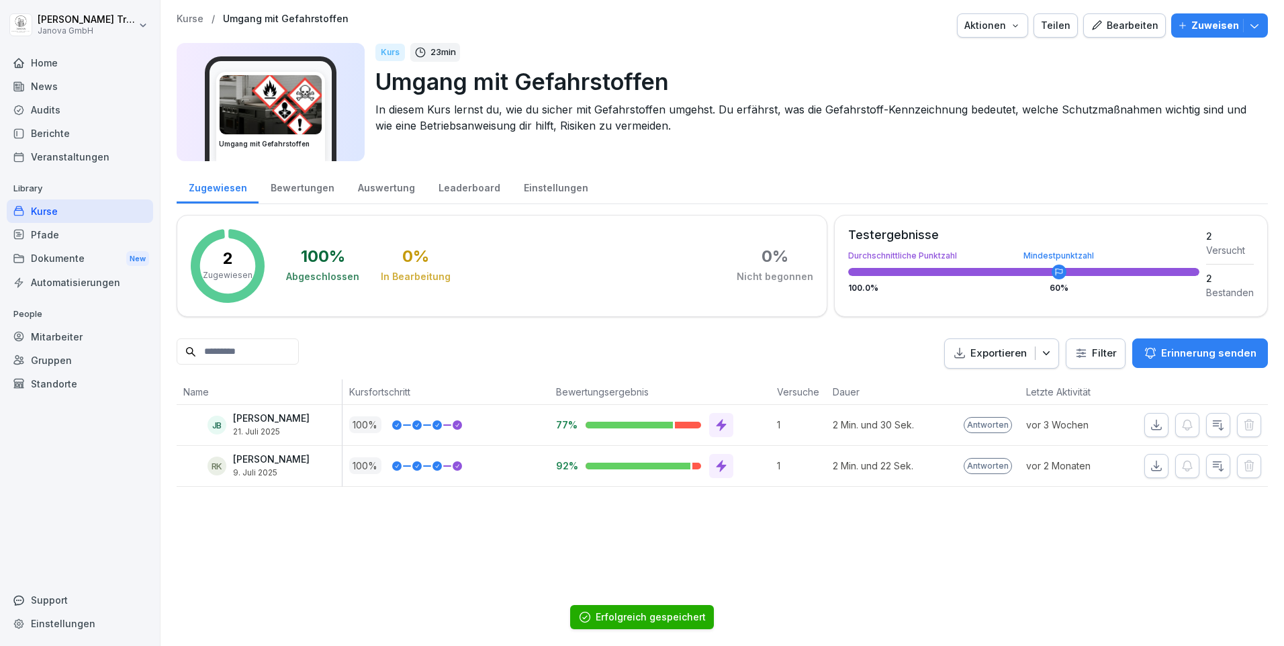
click at [60, 212] on div "Kurse" at bounding box center [80, 212] width 146 height 24
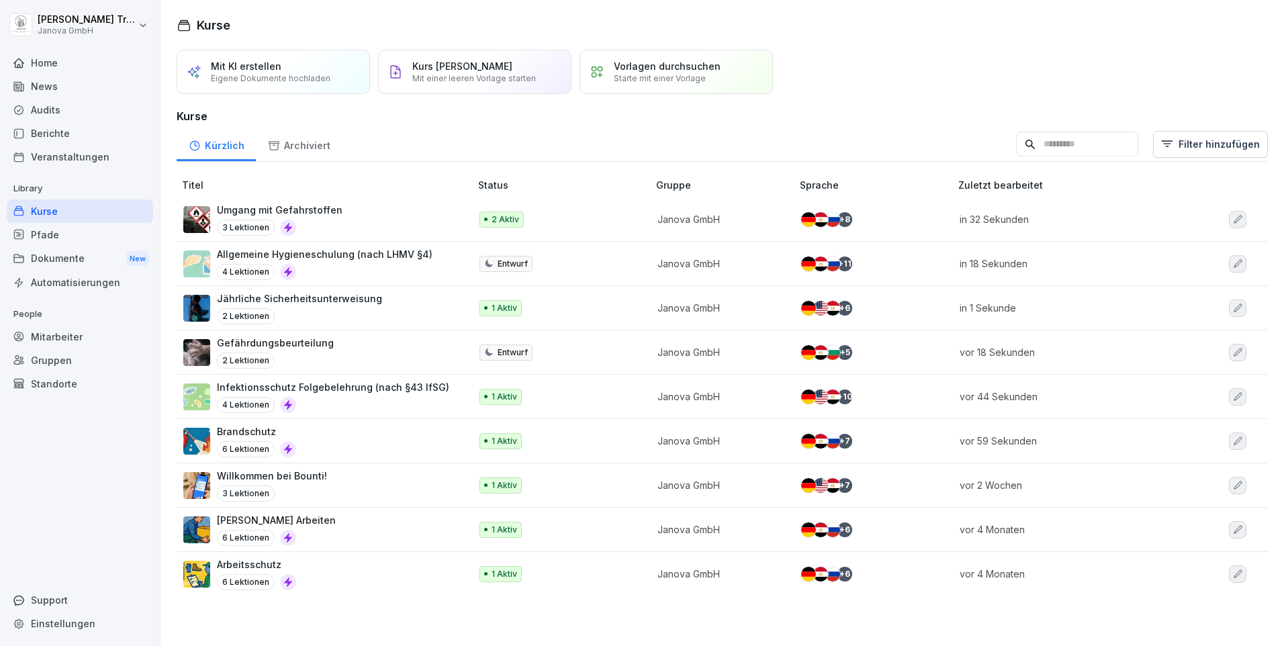
click at [236, 517] on p "[PERSON_NAME] Arbeiten" at bounding box center [276, 520] width 119 height 14
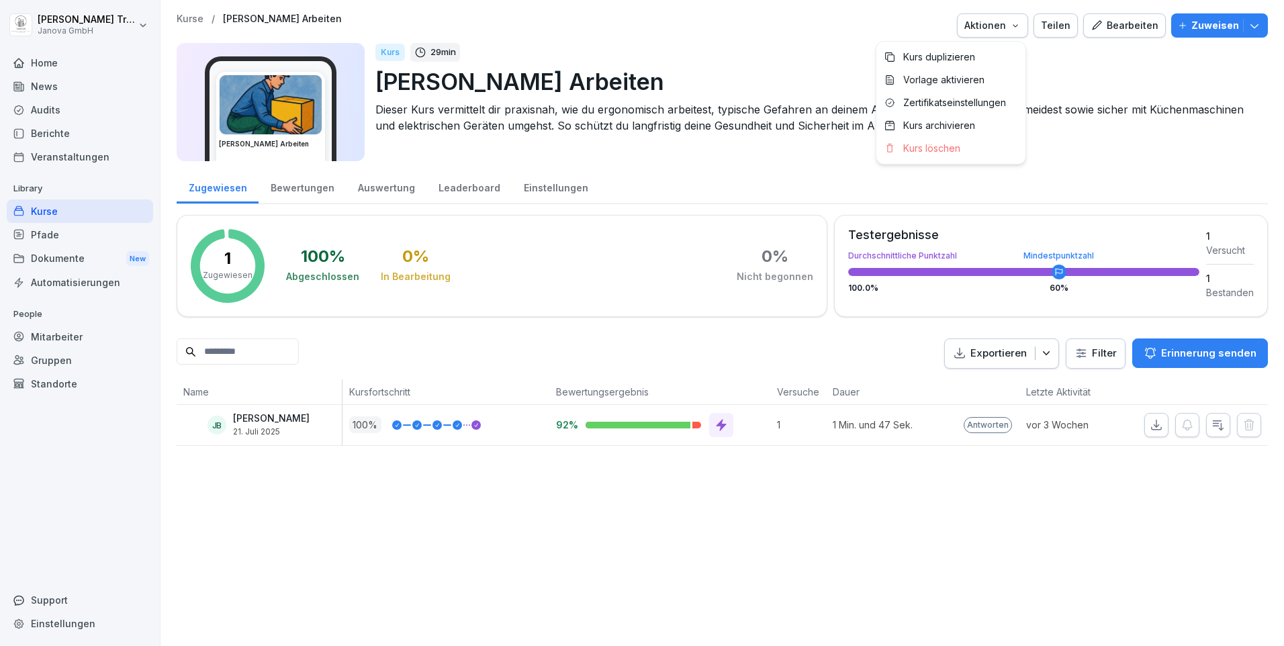
click at [1013, 21] on icon "button" at bounding box center [1015, 25] width 11 height 11
click at [963, 107] on p "Zertifikatseinstellungen" at bounding box center [954, 103] width 103 height 12
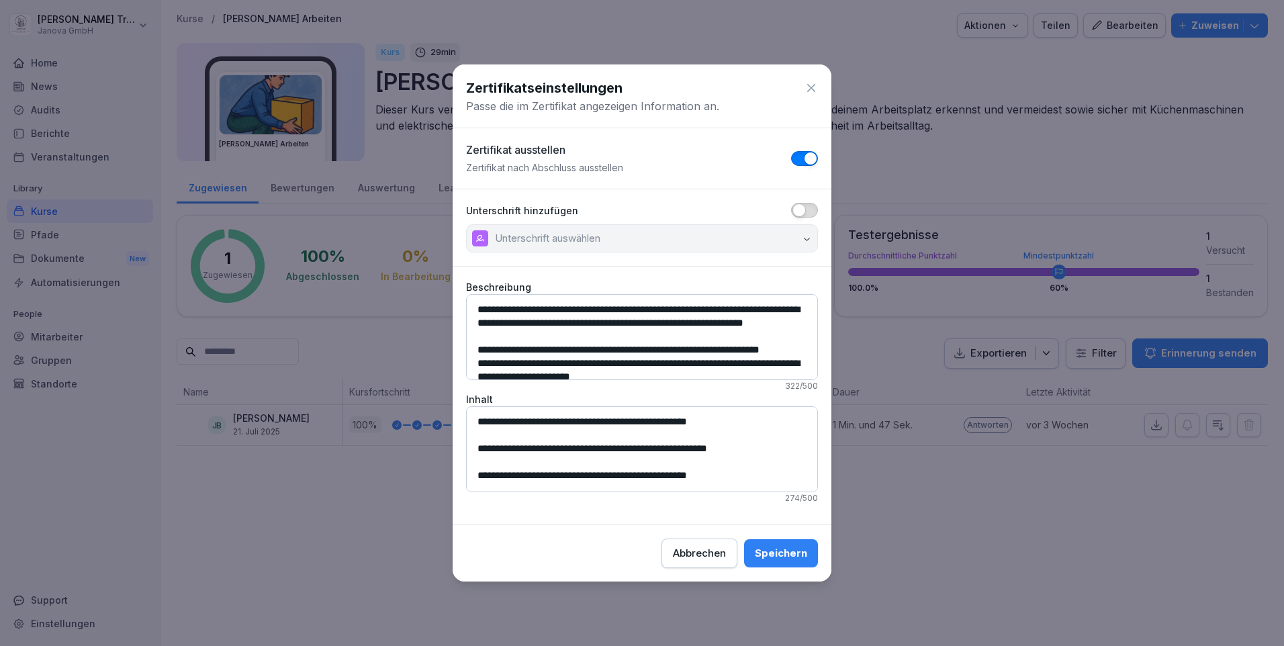
click at [799, 210] on span "button" at bounding box center [799, 210] width 13 height 13
click at [813, 231] on button "Unterschrift auswählen" at bounding box center [642, 238] width 352 height 28
click at [783, 552] on div "Speichern" at bounding box center [781, 553] width 52 height 15
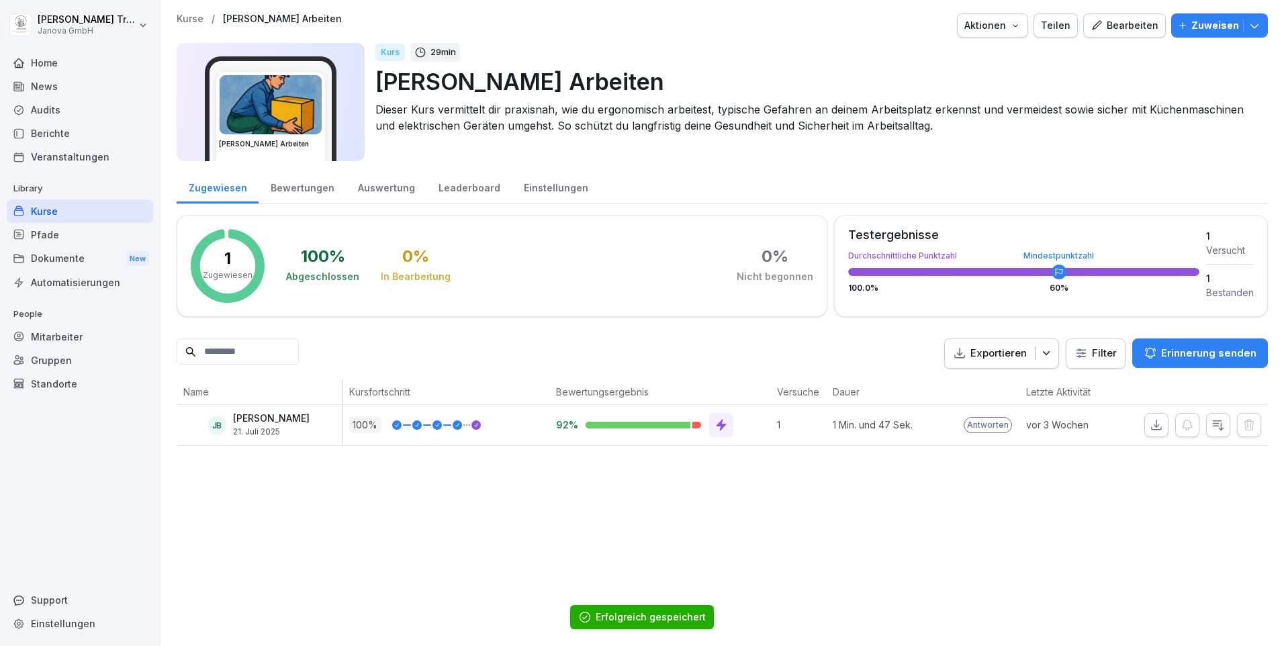
click at [58, 208] on div "Kurse" at bounding box center [80, 212] width 146 height 24
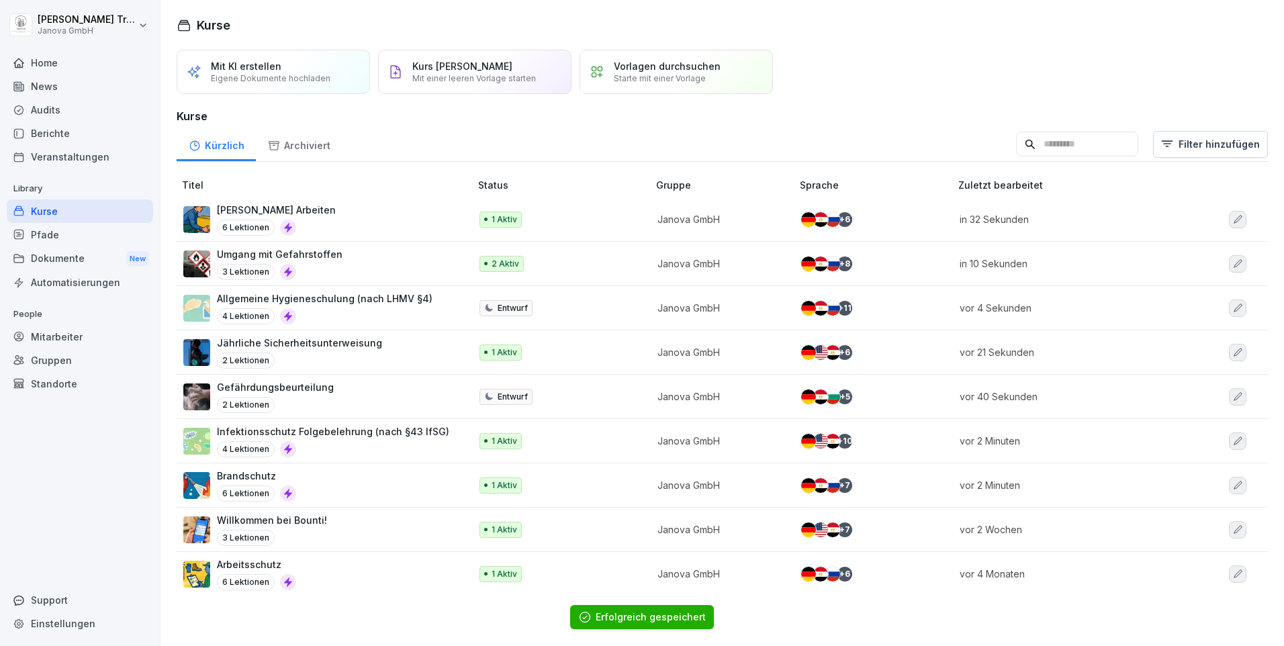
click at [242, 565] on p "Arbeitsschutz" at bounding box center [256, 565] width 79 height 14
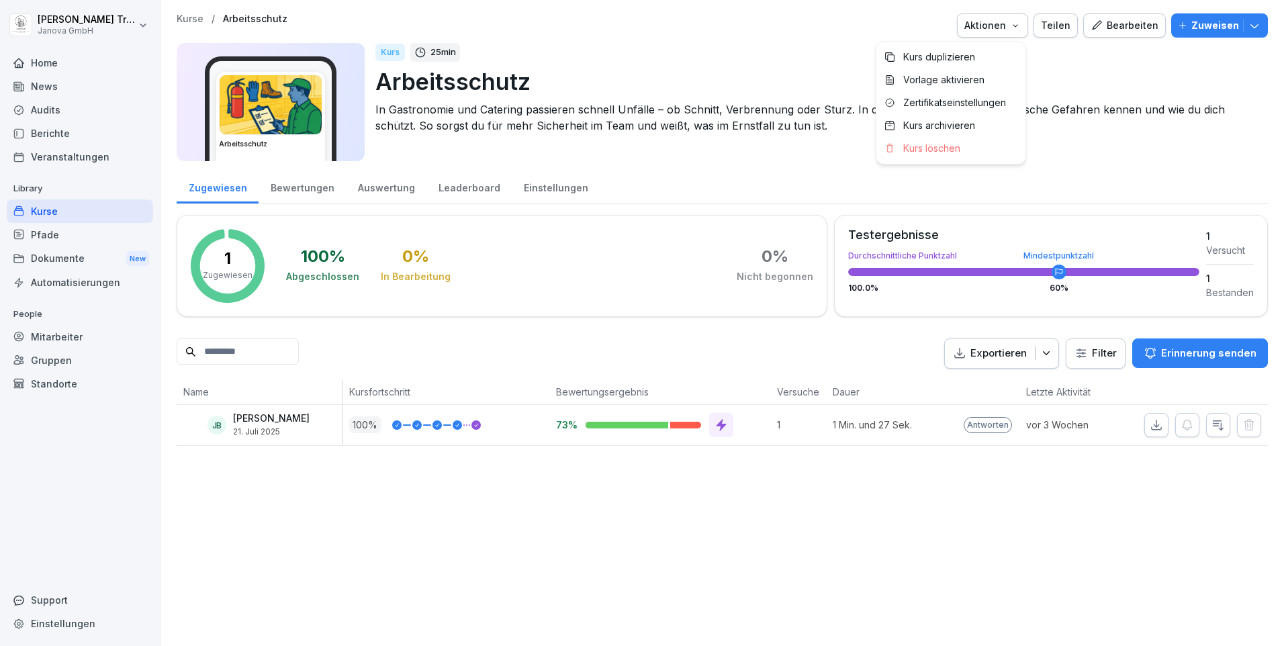
click at [1013, 21] on icon "button" at bounding box center [1015, 25] width 11 height 11
click at [944, 97] on p "Zertifikatseinstellungen" at bounding box center [954, 103] width 103 height 12
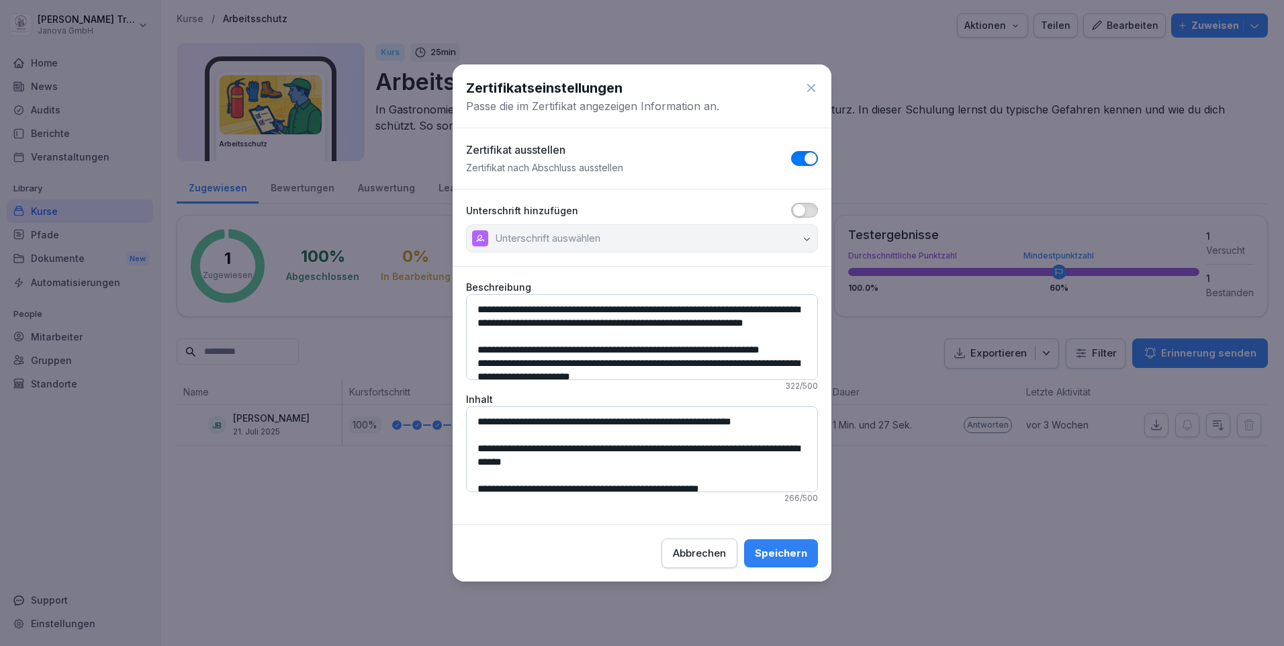
click at [801, 210] on span "button" at bounding box center [799, 210] width 13 height 13
click at [804, 234] on icon "button" at bounding box center [807, 239] width 10 height 10
click at [795, 553] on div "Speichern" at bounding box center [781, 553] width 52 height 15
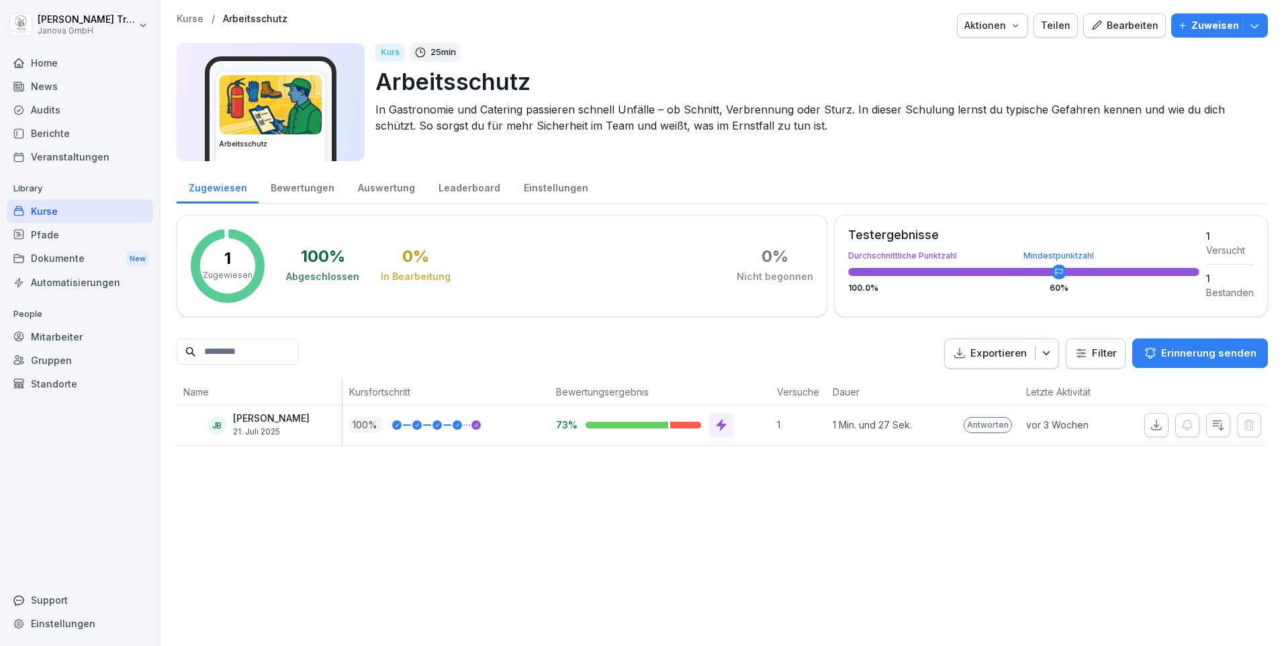
click at [47, 236] on div "Pfade" at bounding box center [80, 235] width 146 height 24
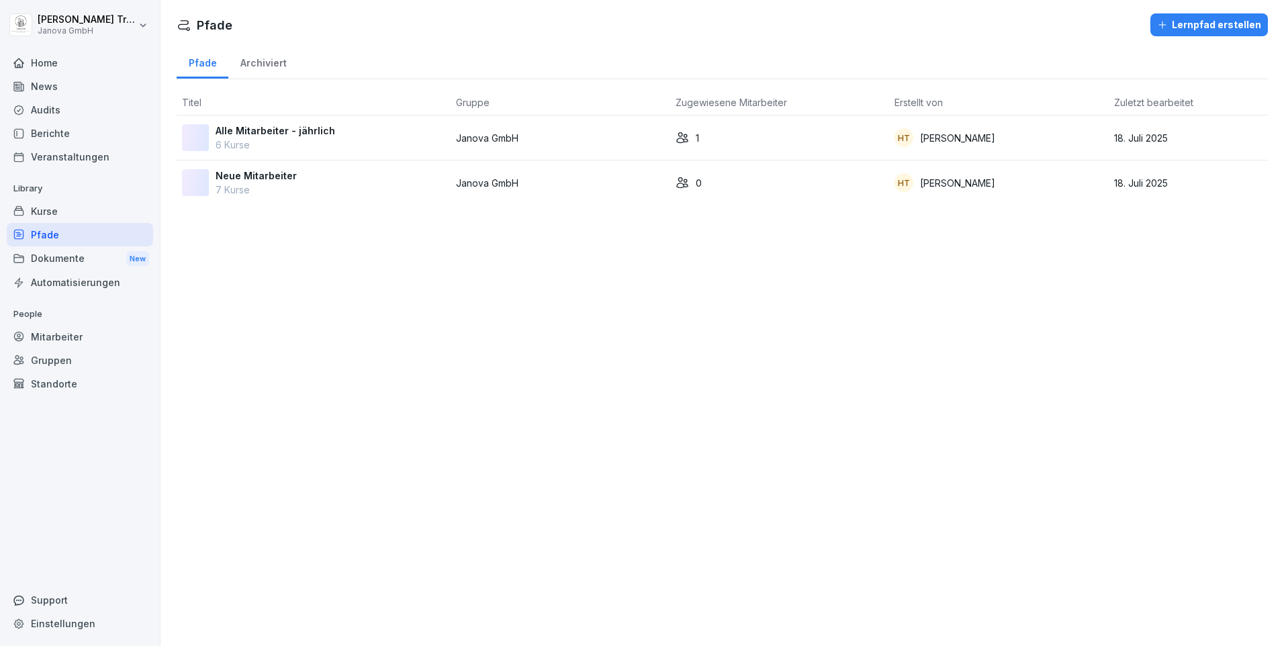
click at [285, 129] on p "Alle Mitarbeiter - jährlich" at bounding box center [276, 131] width 120 height 14
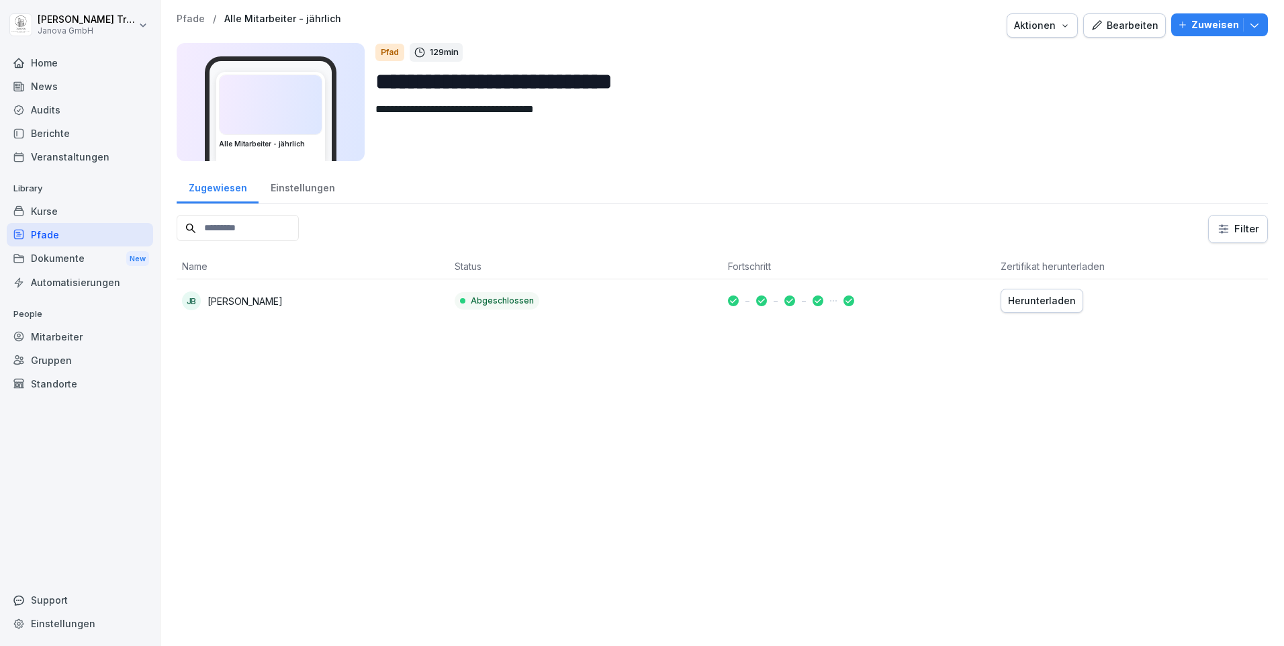
click at [1063, 28] on icon "button" at bounding box center [1065, 25] width 11 height 11
click at [1037, 54] on p "Zertifikatseinstellungen" at bounding box center [1002, 57] width 103 height 12
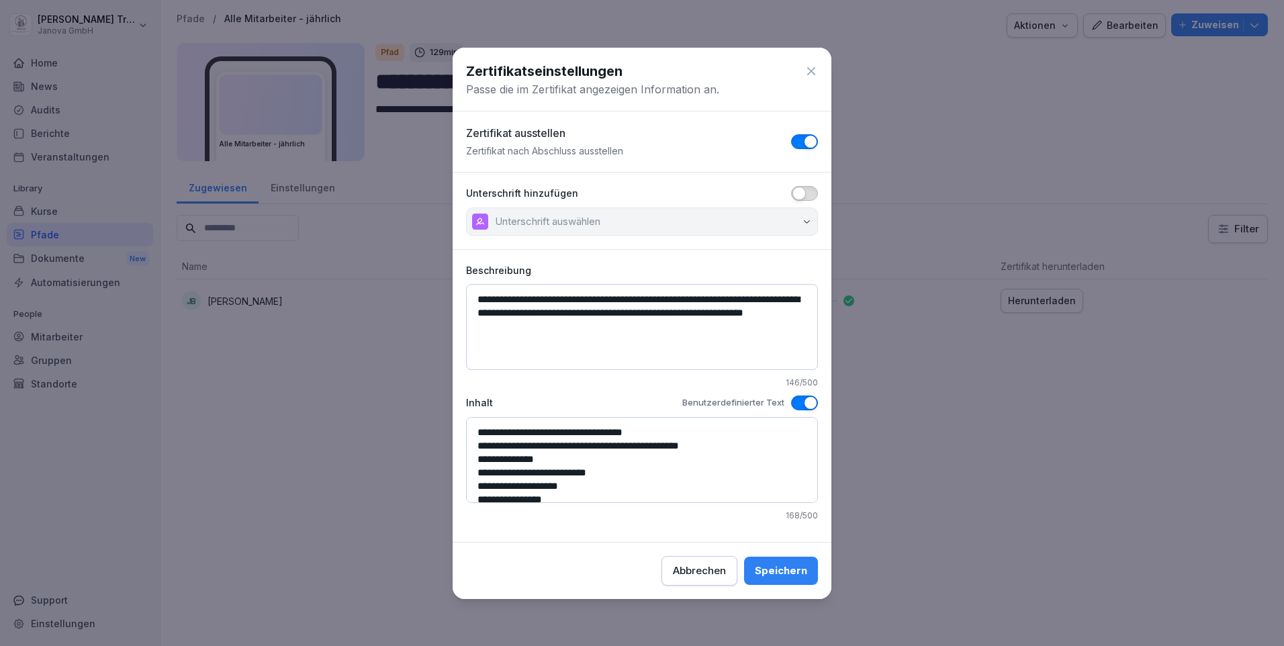
click at [791, 570] on div "Speichern" at bounding box center [781, 571] width 52 height 15
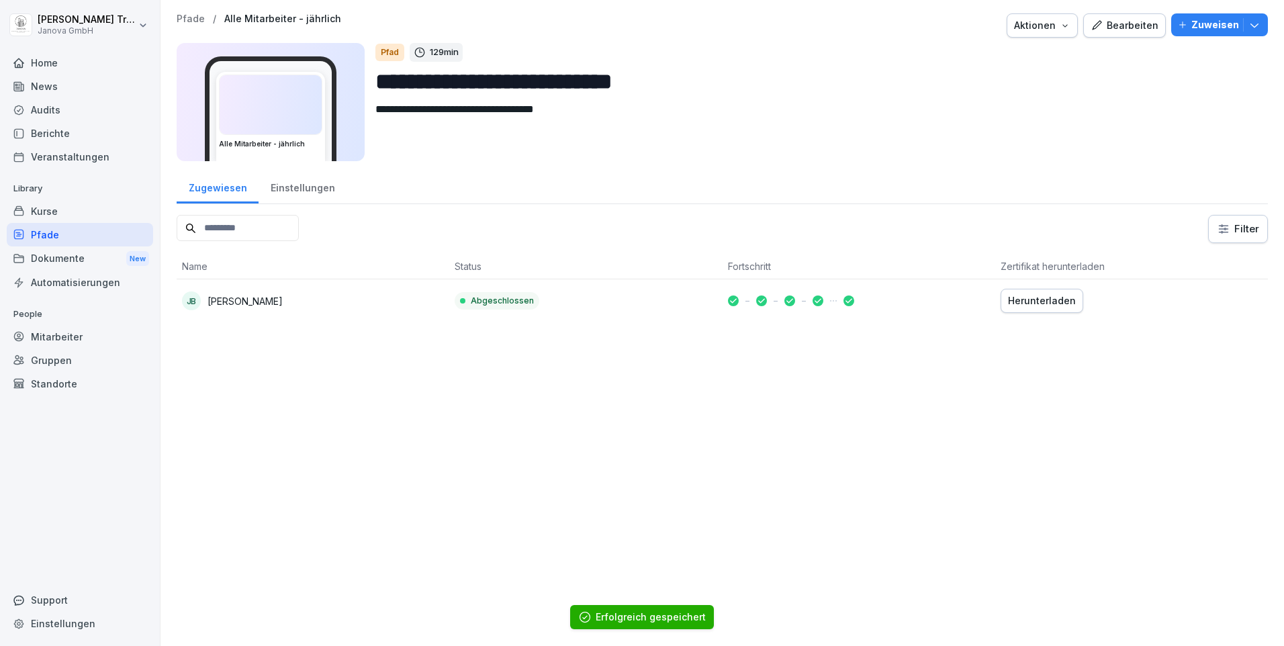
click at [69, 236] on div "Pfade" at bounding box center [80, 235] width 146 height 24
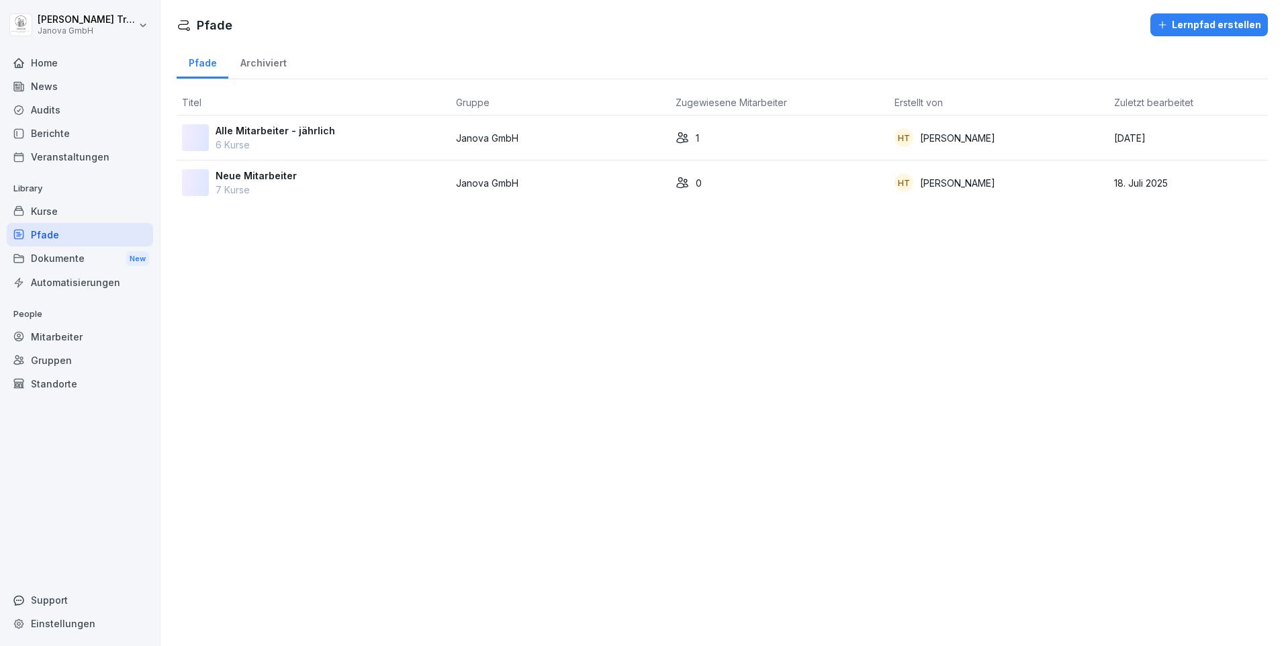
click at [979, 181] on p "[PERSON_NAME]" at bounding box center [957, 183] width 75 height 14
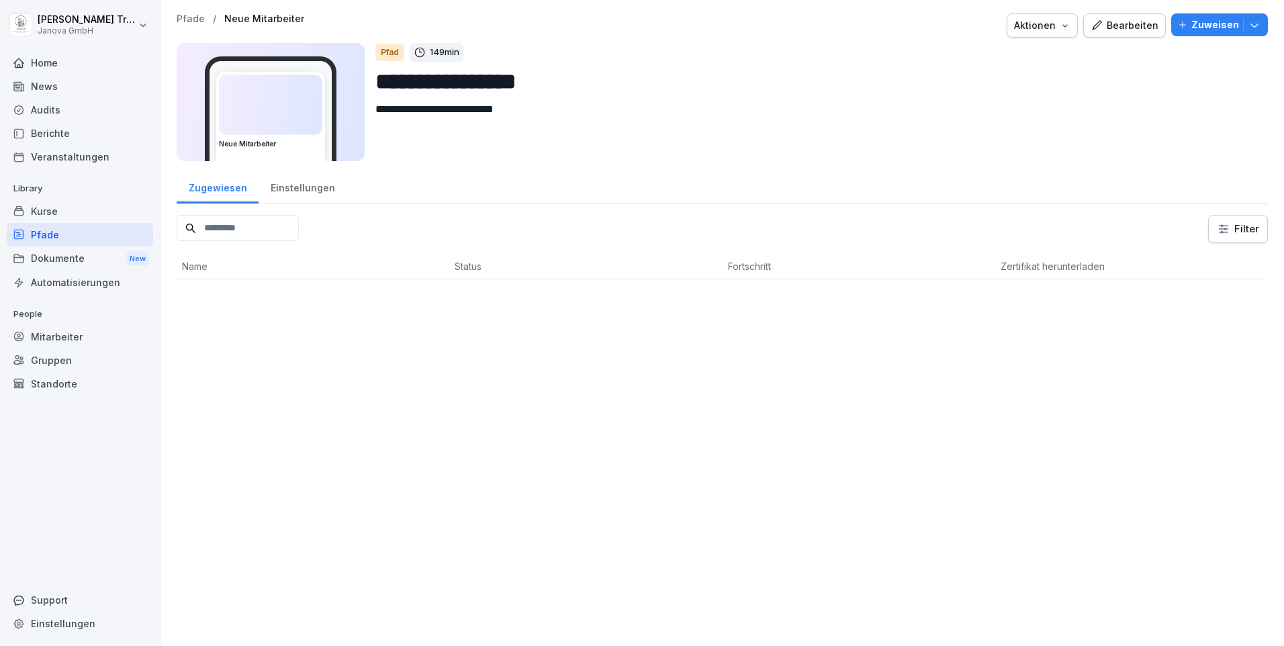
click at [1060, 21] on icon "button" at bounding box center [1065, 25] width 11 height 11
click at [1011, 55] on p "Zertifikatseinstellungen" at bounding box center [1002, 57] width 103 height 12
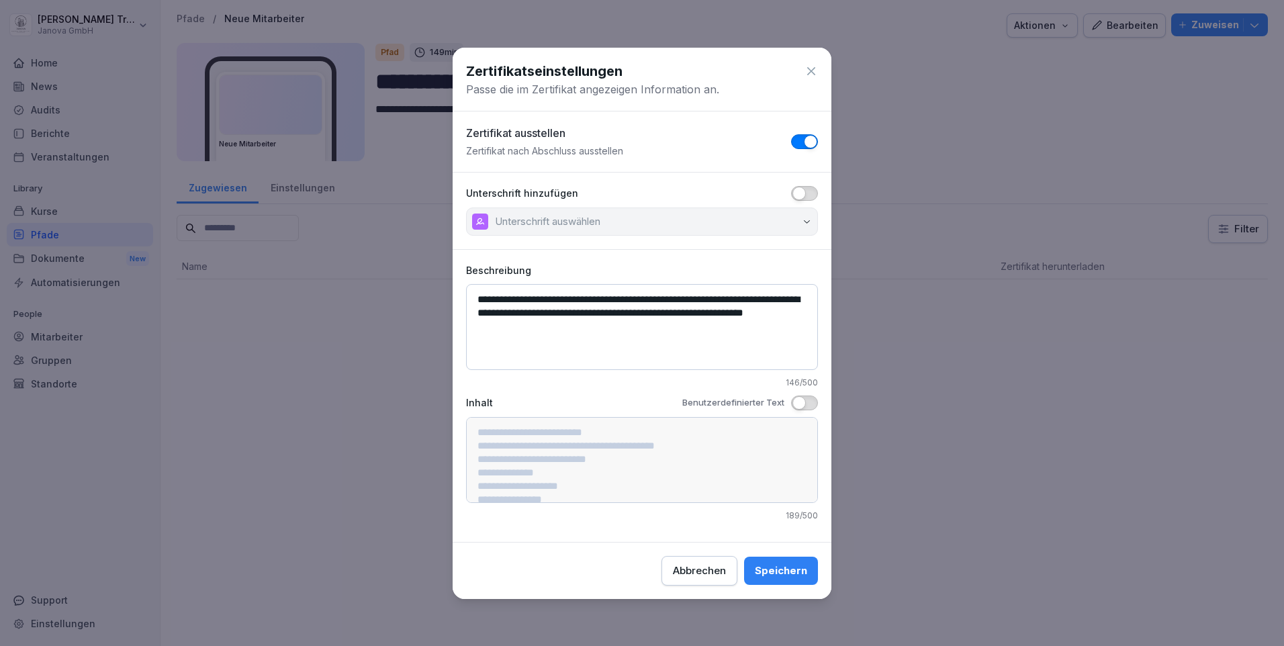
click at [799, 195] on span "button" at bounding box center [799, 193] width 13 height 13
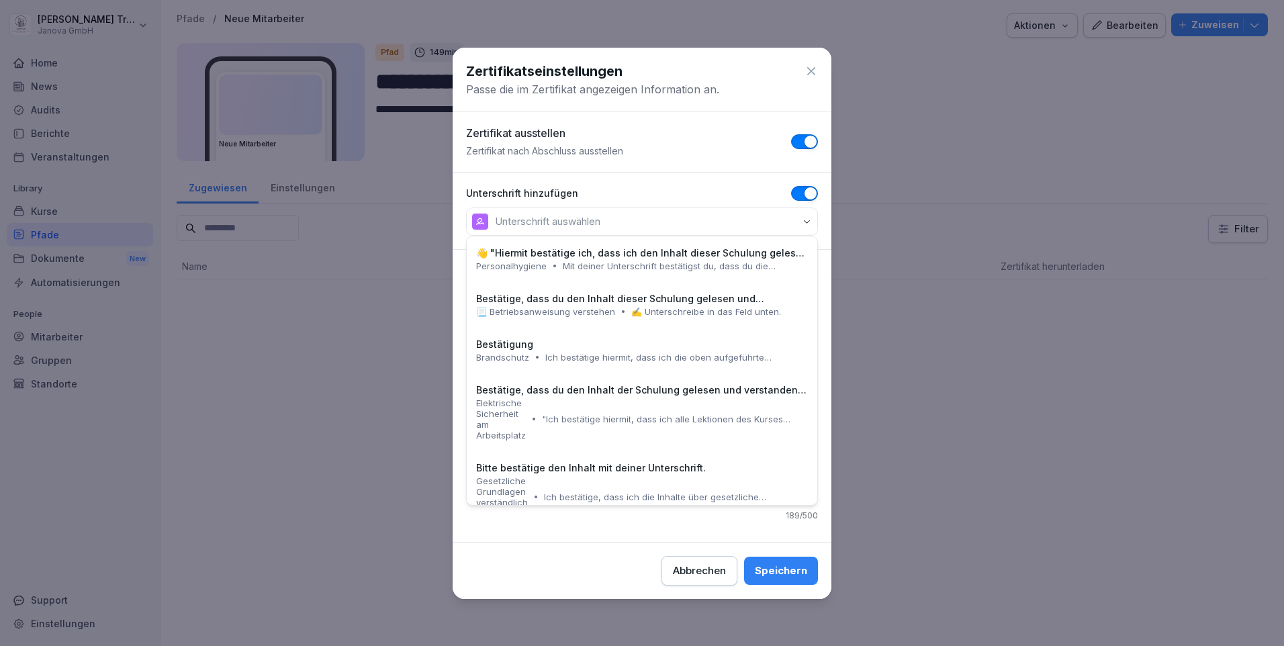
click at [809, 222] on icon "button" at bounding box center [807, 221] width 10 height 10
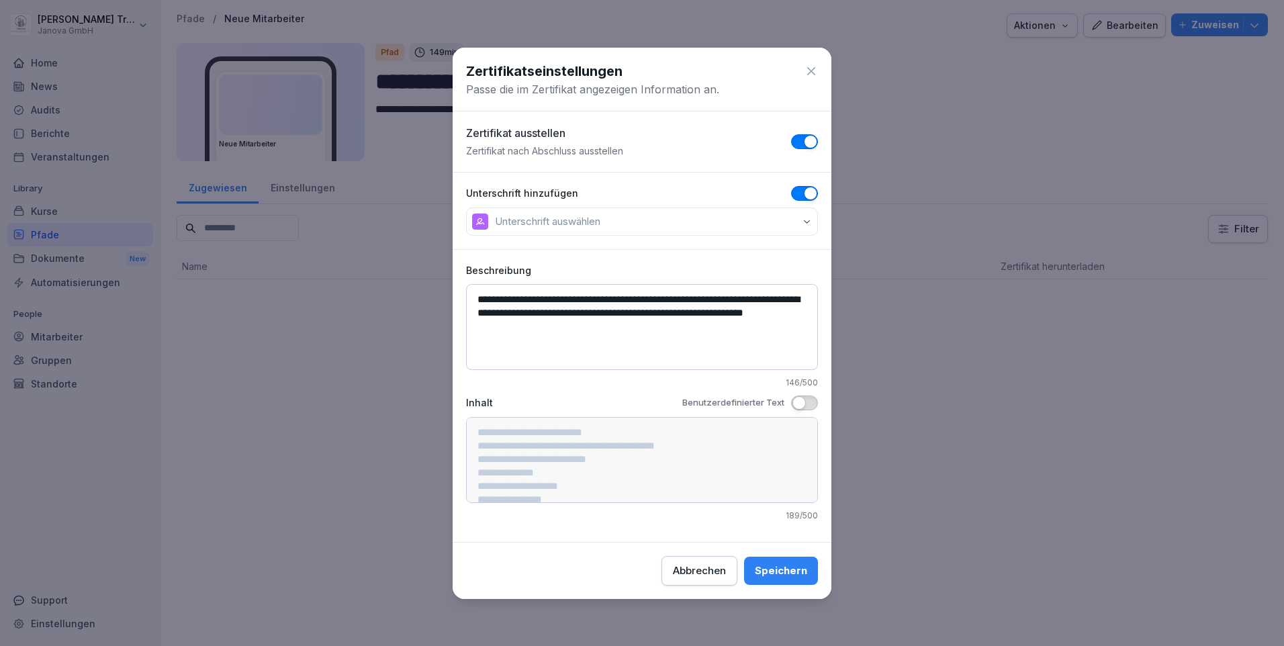
click at [781, 561] on button "Speichern" at bounding box center [781, 571] width 74 height 28
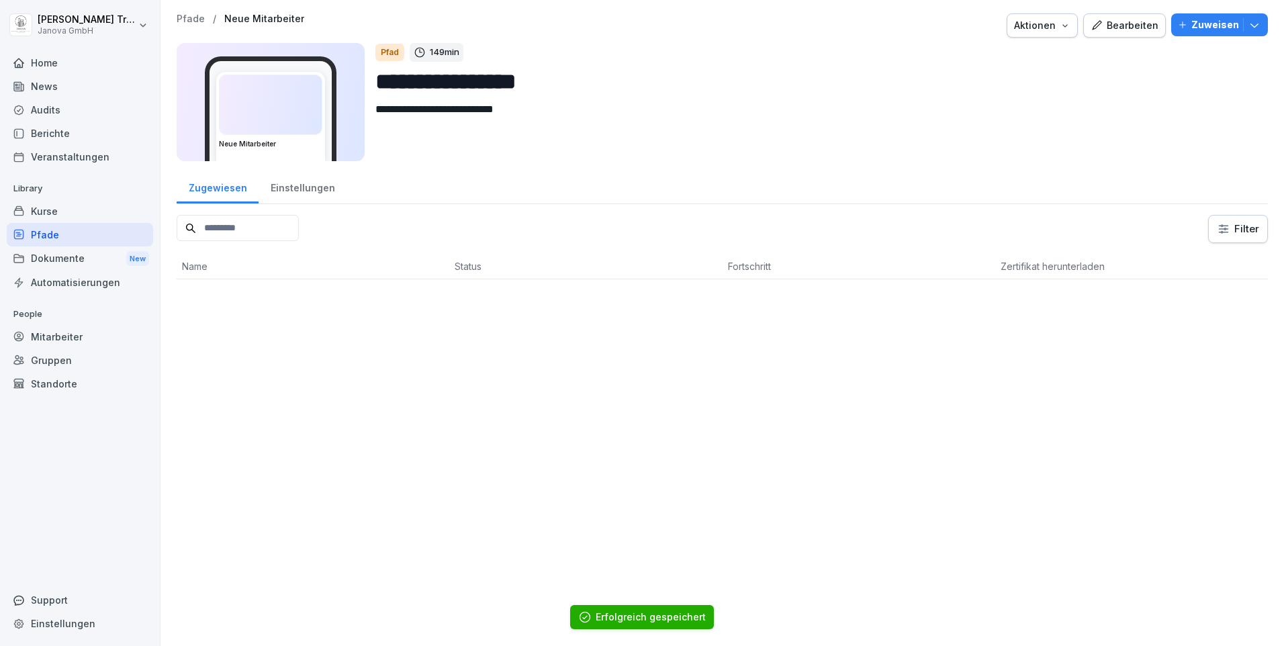
click at [33, 55] on div "Home" at bounding box center [80, 63] width 146 height 24
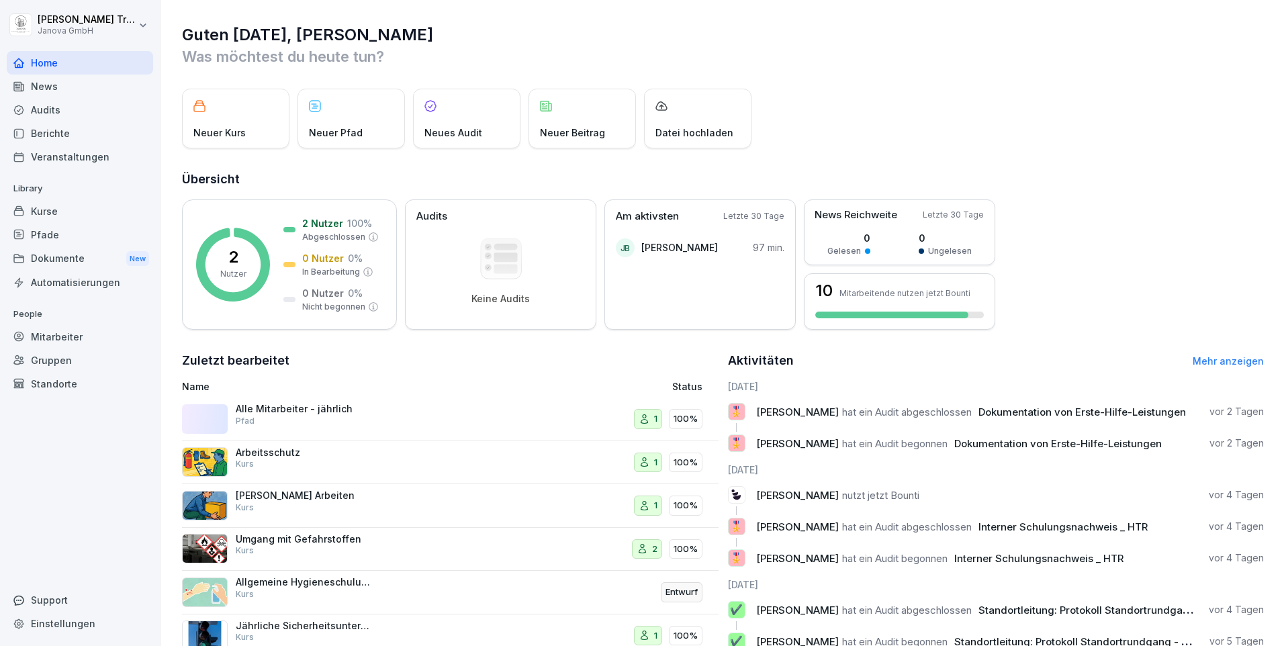
click at [52, 386] on div "Standorte" at bounding box center [80, 384] width 146 height 24
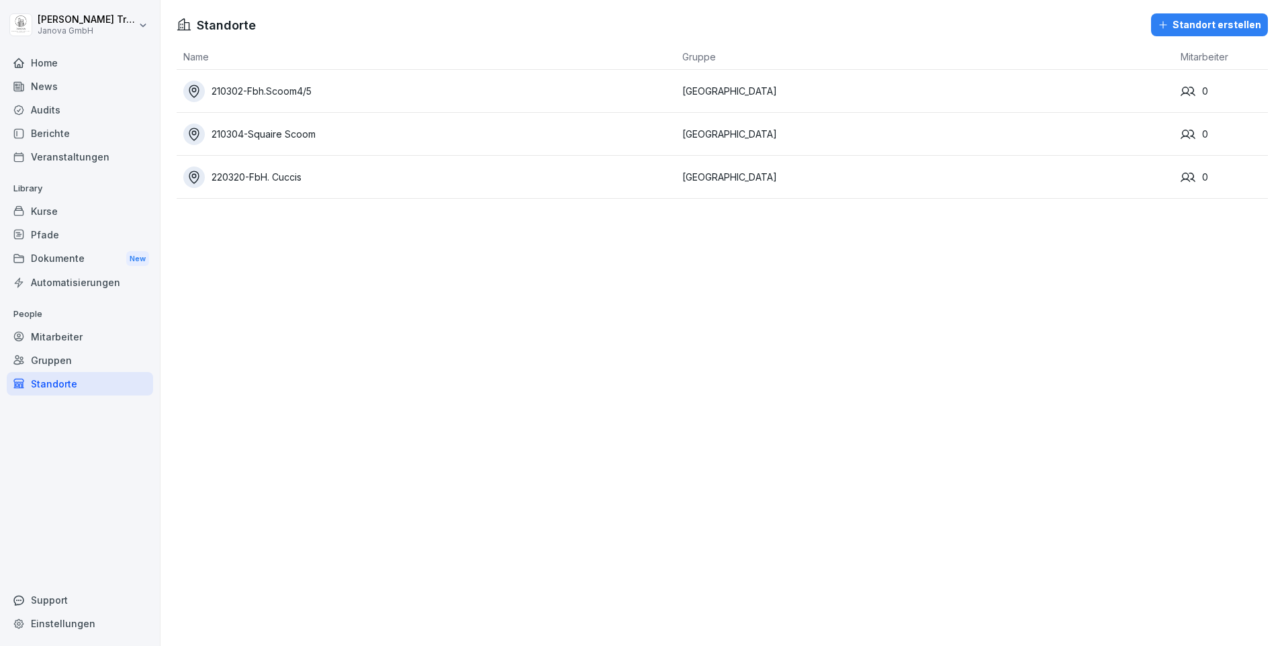
click at [58, 358] on div "Gruppen" at bounding box center [80, 361] width 146 height 24
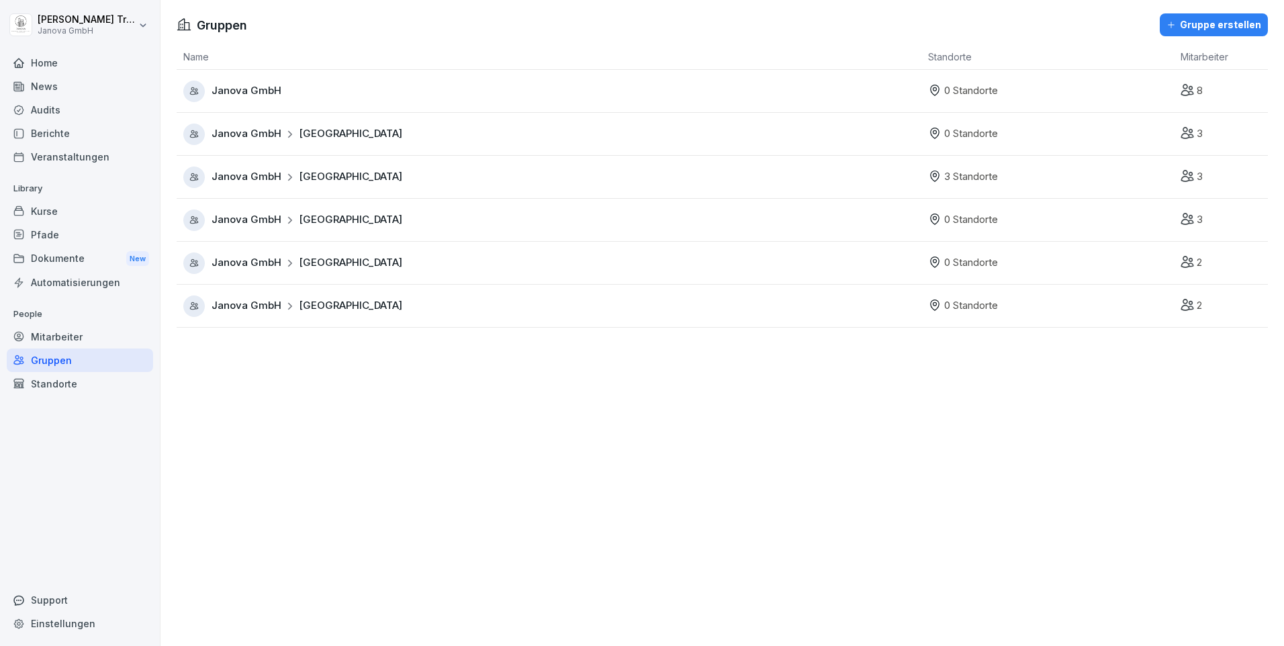
click at [330, 178] on span "[GEOGRAPHIC_DATA]" at bounding box center [350, 176] width 103 height 15
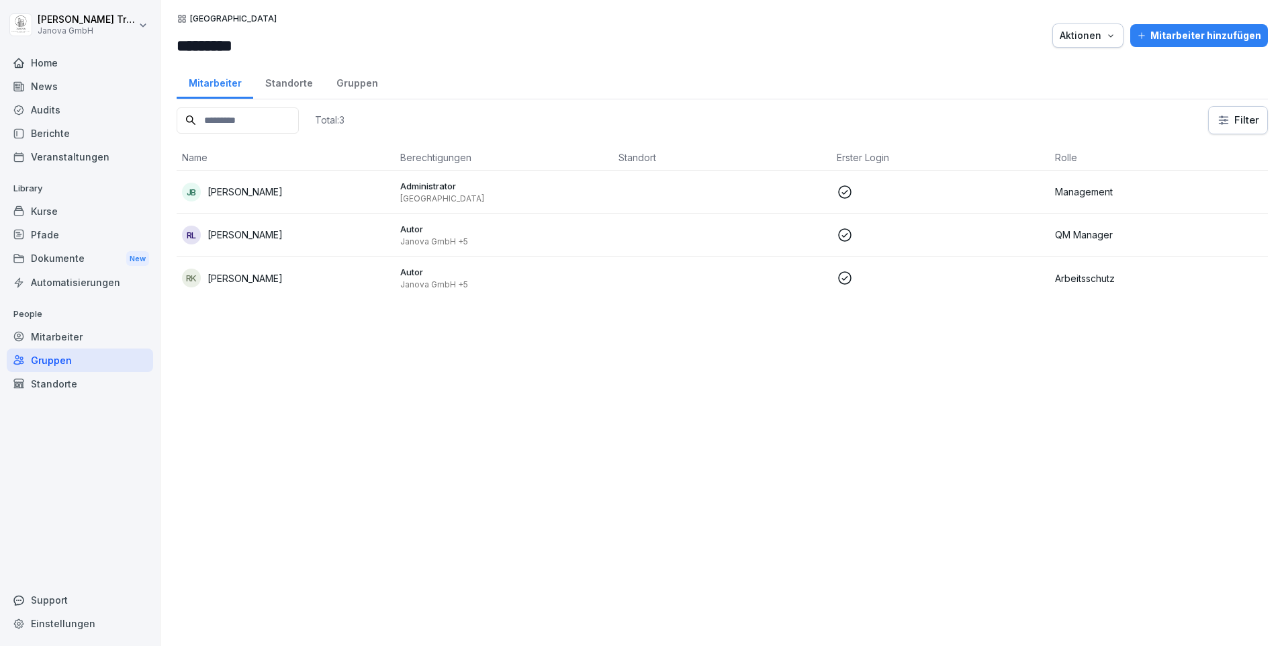
click at [295, 87] on div "Standorte" at bounding box center [288, 81] width 71 height 34
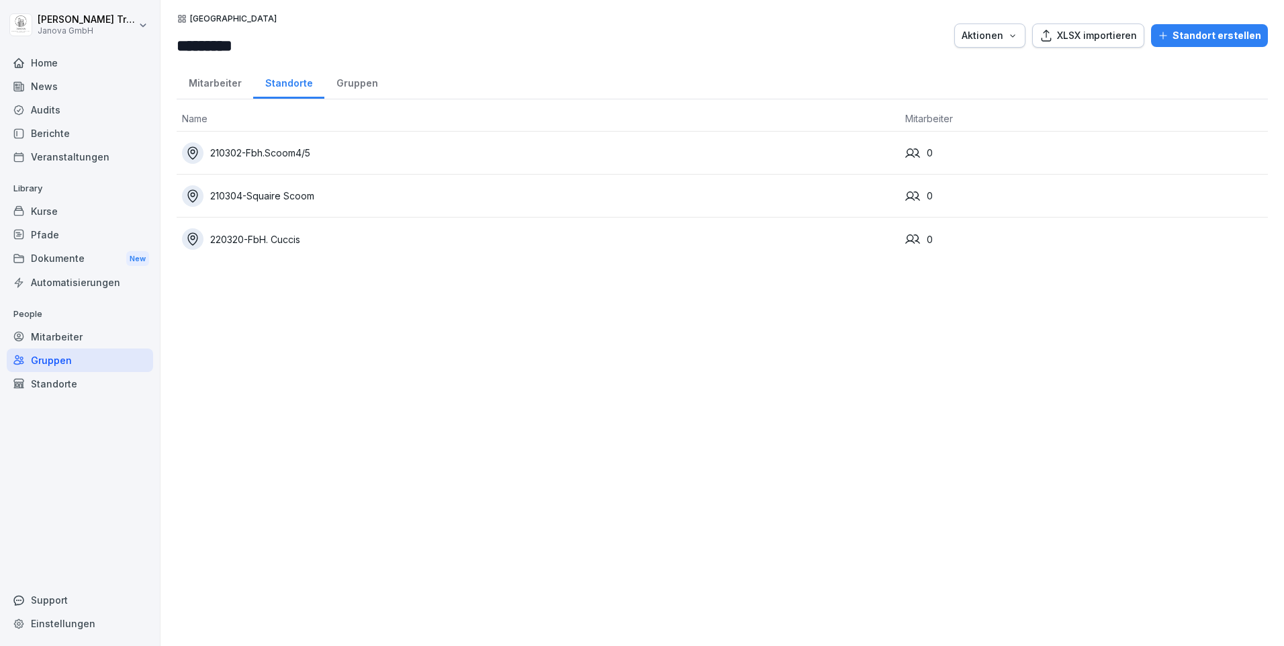
click at [46, 337] on div "Mitarbeiter" at bounding box center [80, 337] width 146 height 24
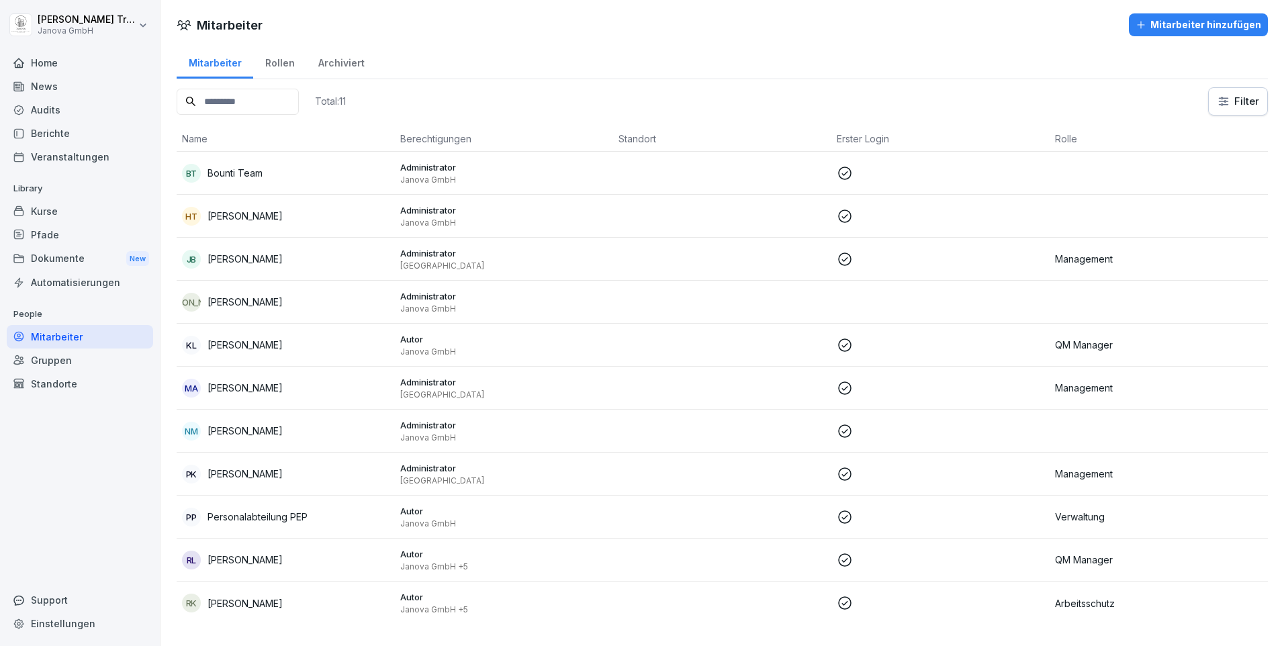
click at [52, 263] on div "Dokumente New" at bounding box center [80, 259] width 146 height 25
